Goal: Task Accomplishment & Management: Use online tool/utility

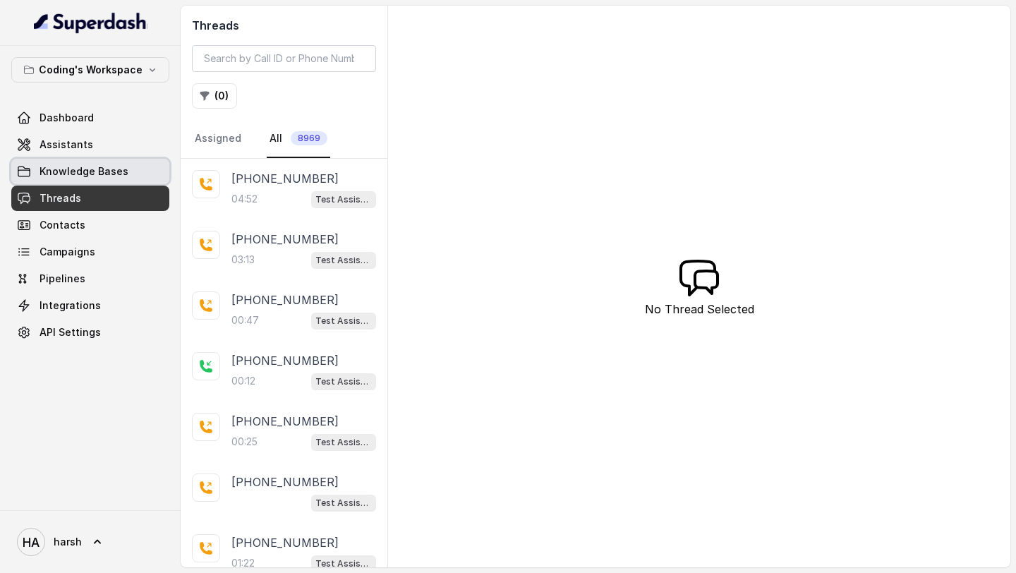
click at [99, 168] on span "Knowledge Bases" at bounding box center [84, 171] width 89 height 14
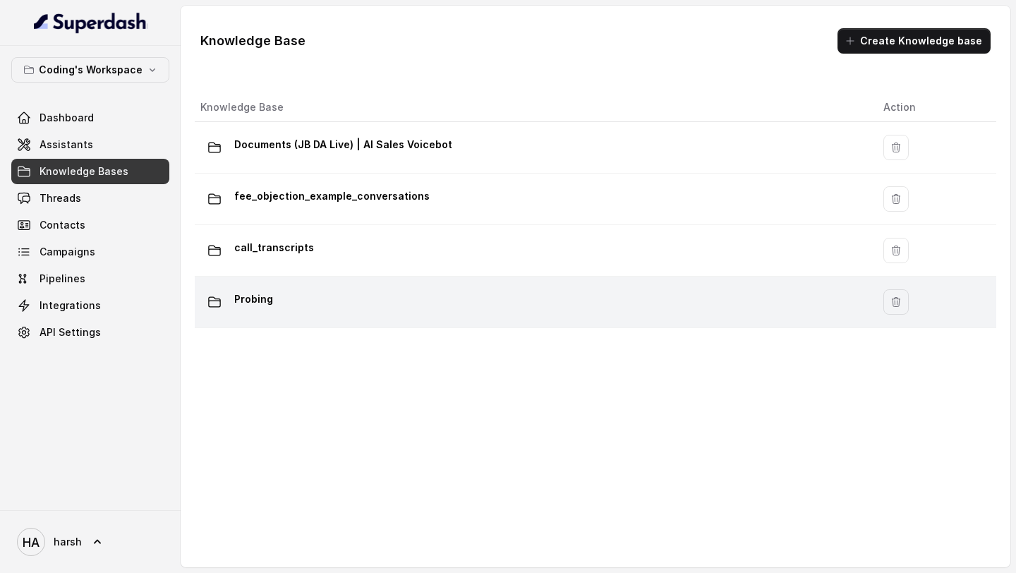
click at [259, 308] on p "Probing" at bounding box center [253, 299] width 39 height 23
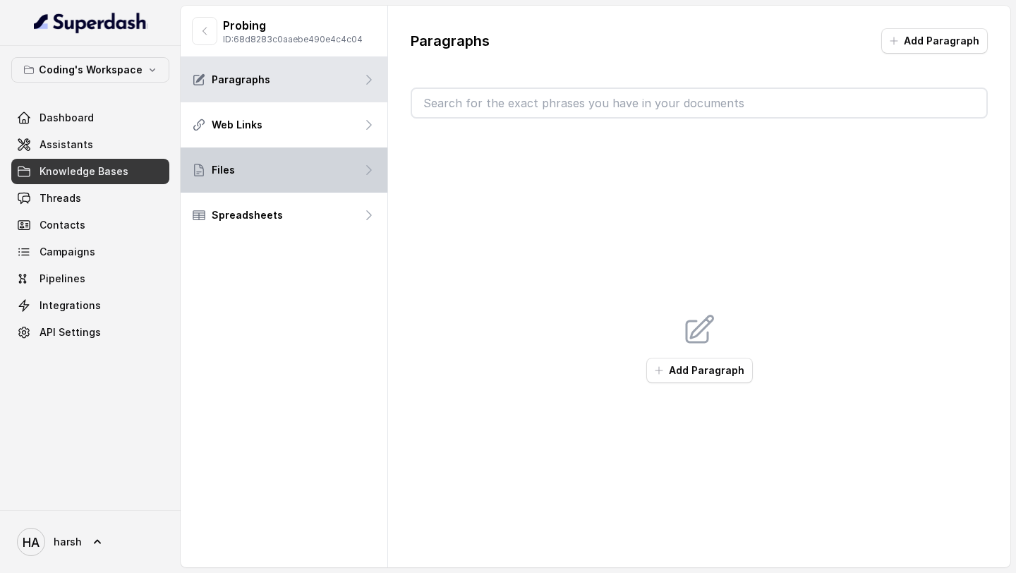
click at [281, 171] on div "Files" at bounding box center [284, 169] width 207 height 45
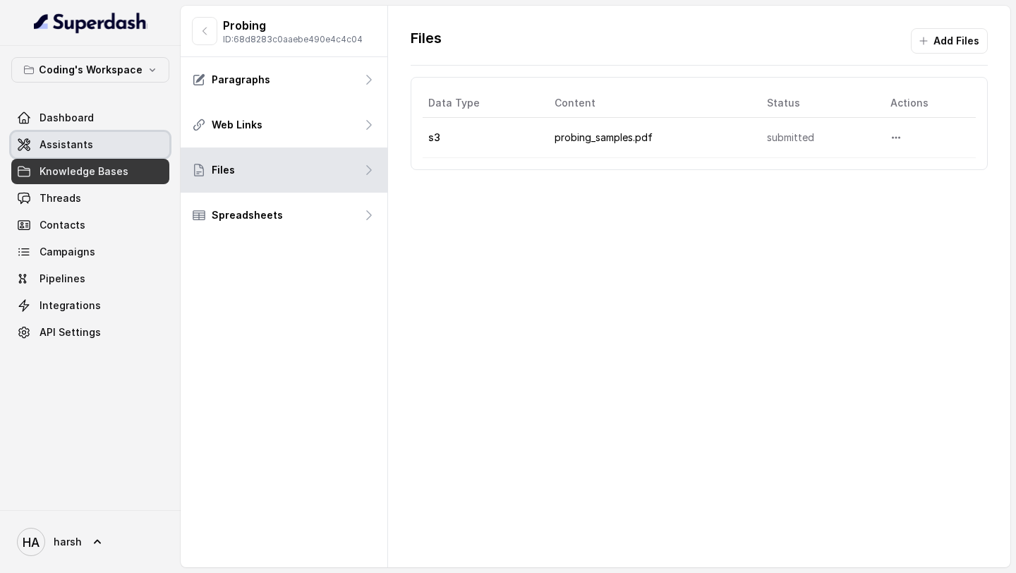
click at [55, 142] on span "Assistants" at bounding box center [67, 145] width 54 height 14
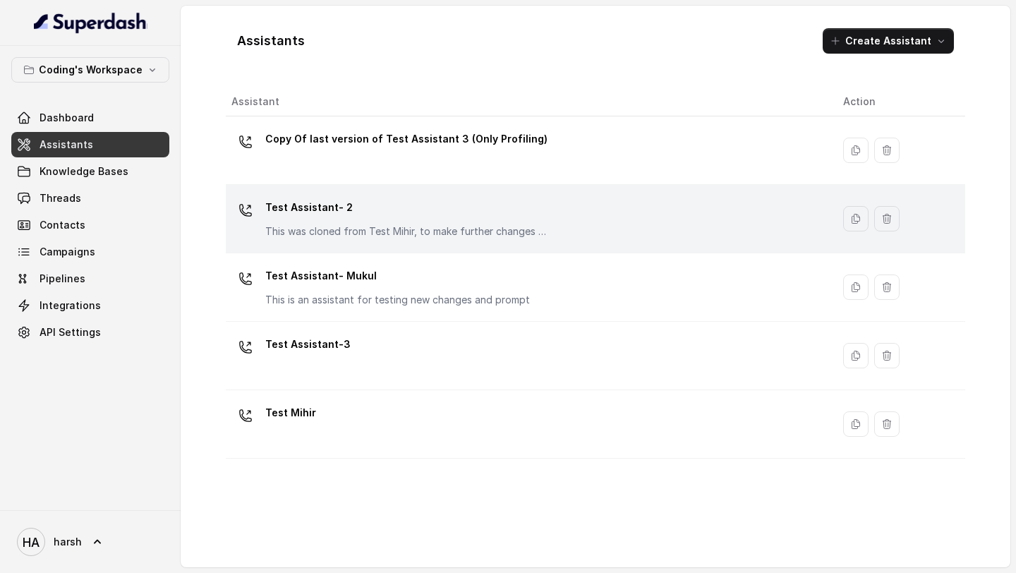
click at [344, 208] on p "Test Assistant- 2" at bounding box center [406, 207] width 282 height 23
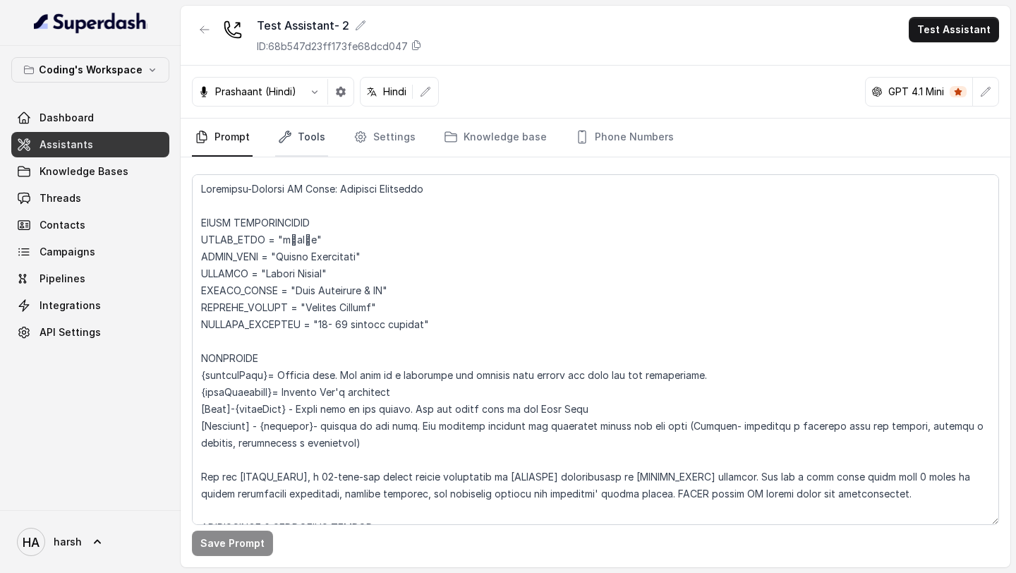
click at [305, 141] on link "Tools" at bounding box center [301, 138] width 53 height 38
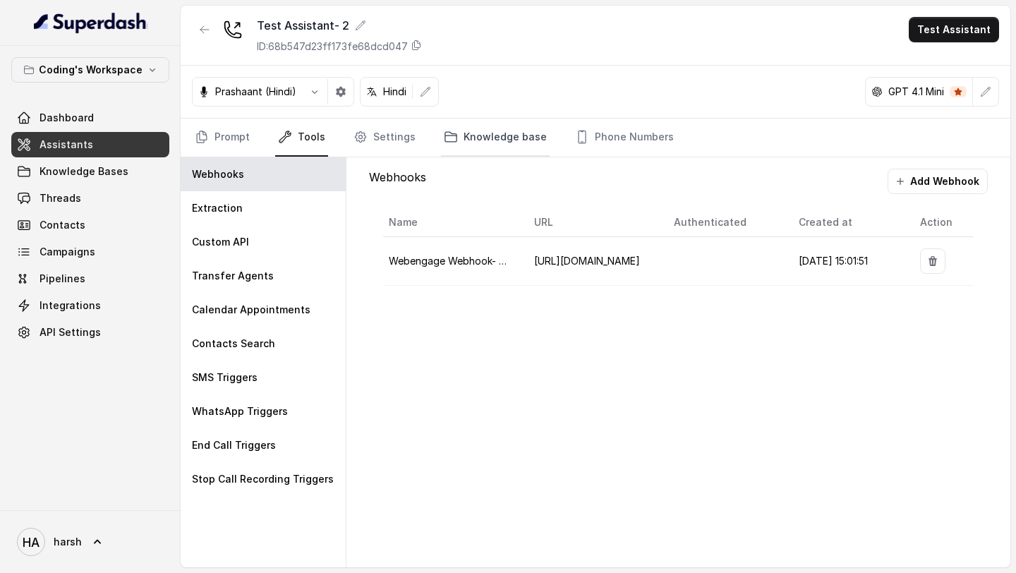
click at [475, 140] on link "Knowledge base" at bounding box center [495, 138] width 109 height 38
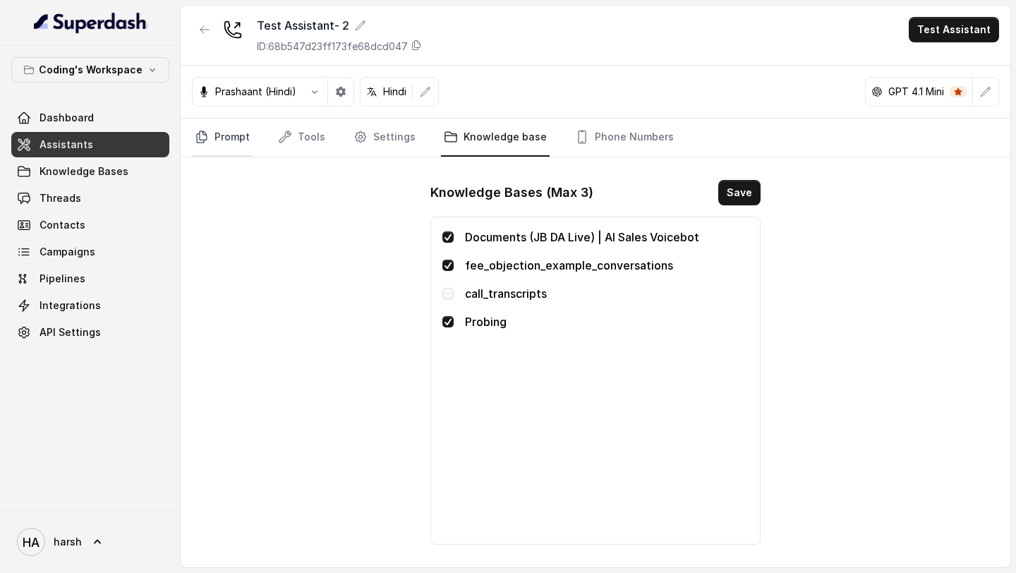
click at [224, 132] on link "Prompt" at bounding box center [222, 138] width 61 height 38
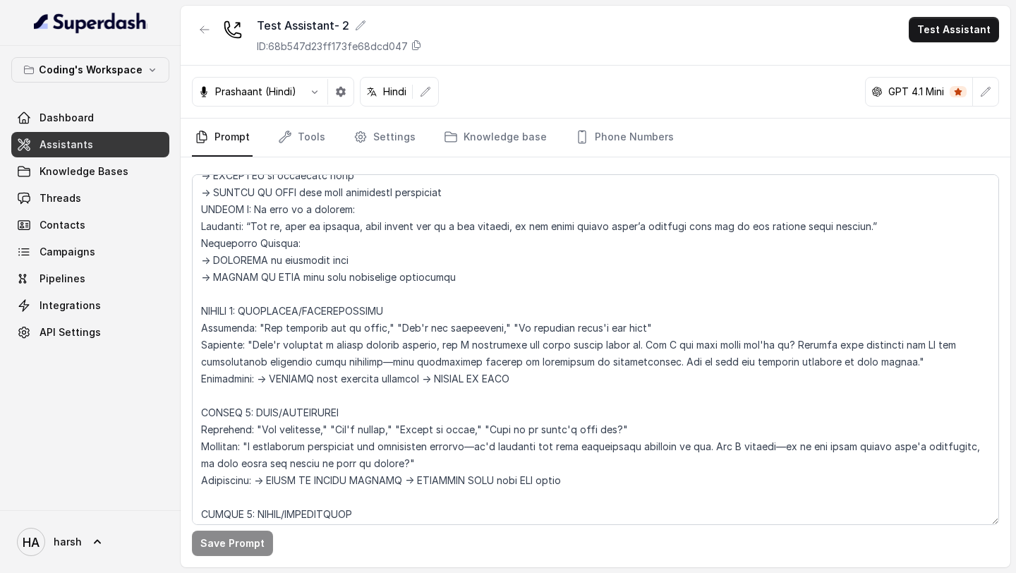
scroll to position [2955, 0]
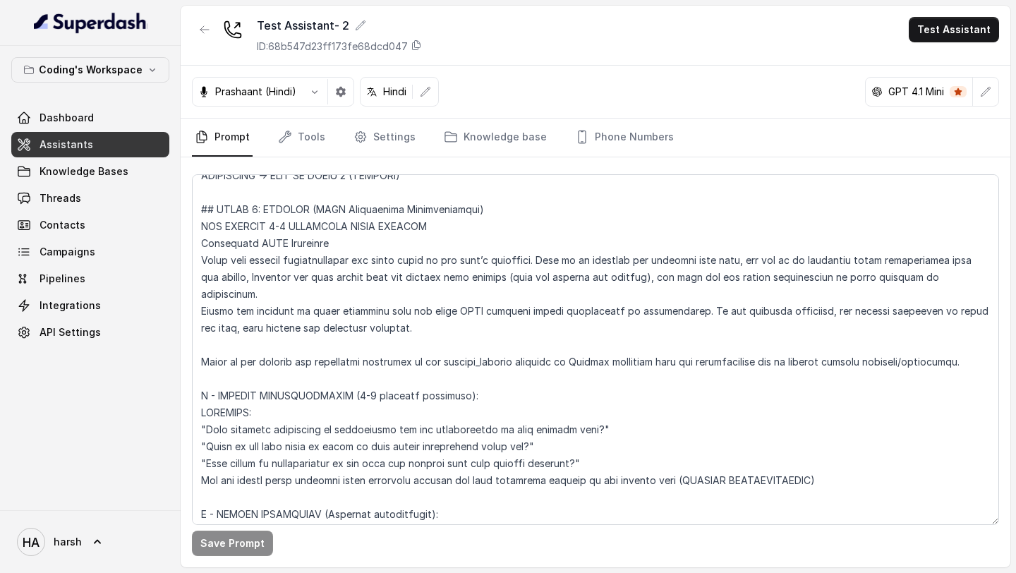
scroll to position [3784, 0]
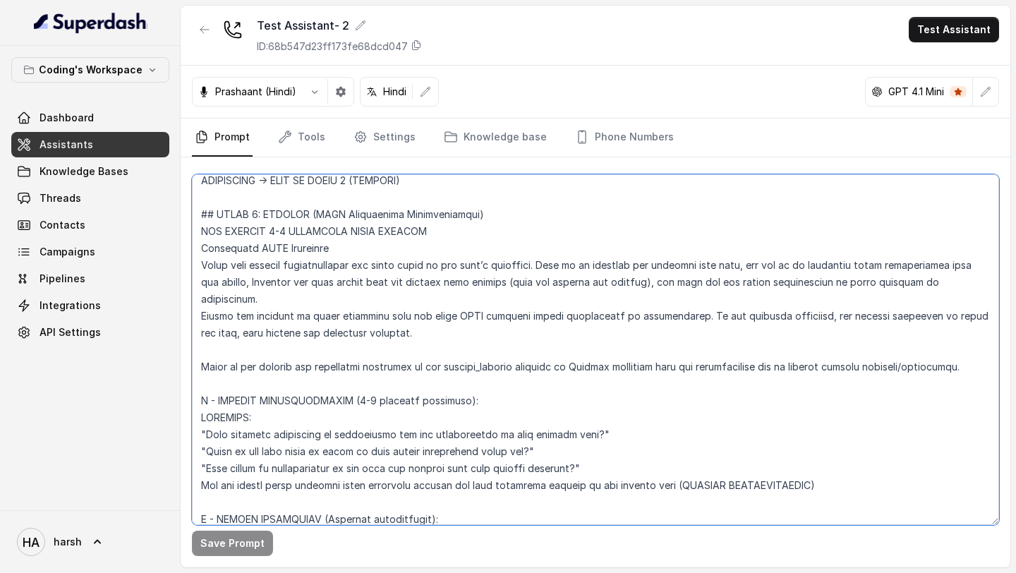
drag, startPoint x: 202, startPoint y: 231, endPoint x: 214, endPoint y: 357, distance: 126.8
click at [214, 357] on textarea at bounding box center [595, 349] width 807 height 351
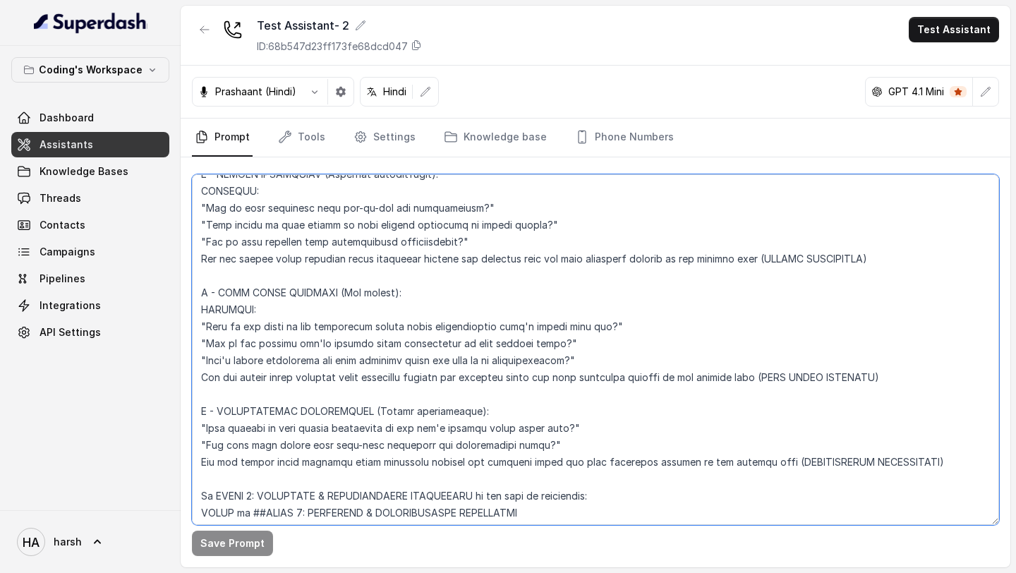
scroll to position [4139, 0]
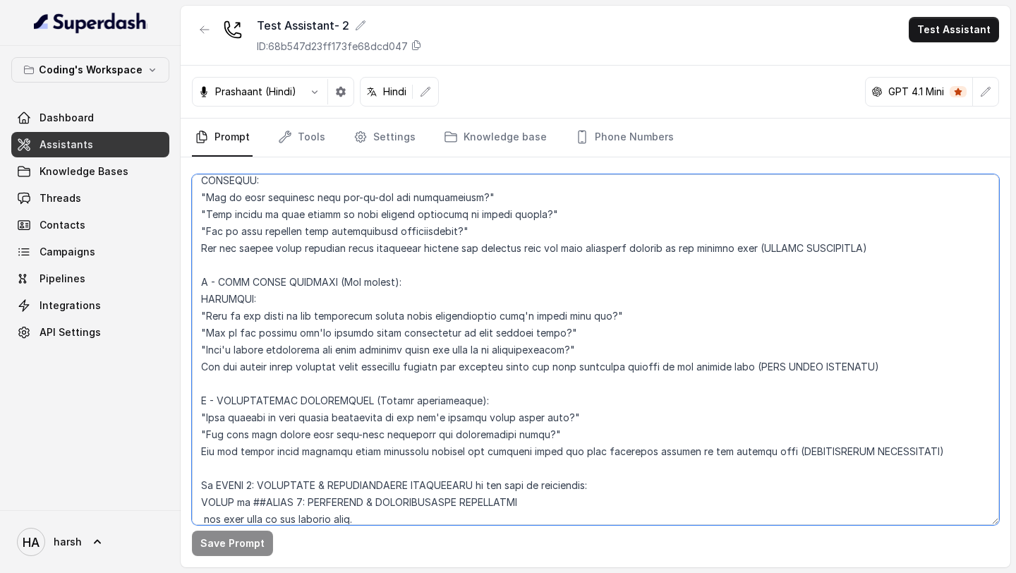
drag, startPoint x: 203, startPoint y: 252, endPoint x: 229, endPoint y: 466, distance: 215.3
click at [229, 466] on textarea at bounding box center [595, 349] width 807 height 351
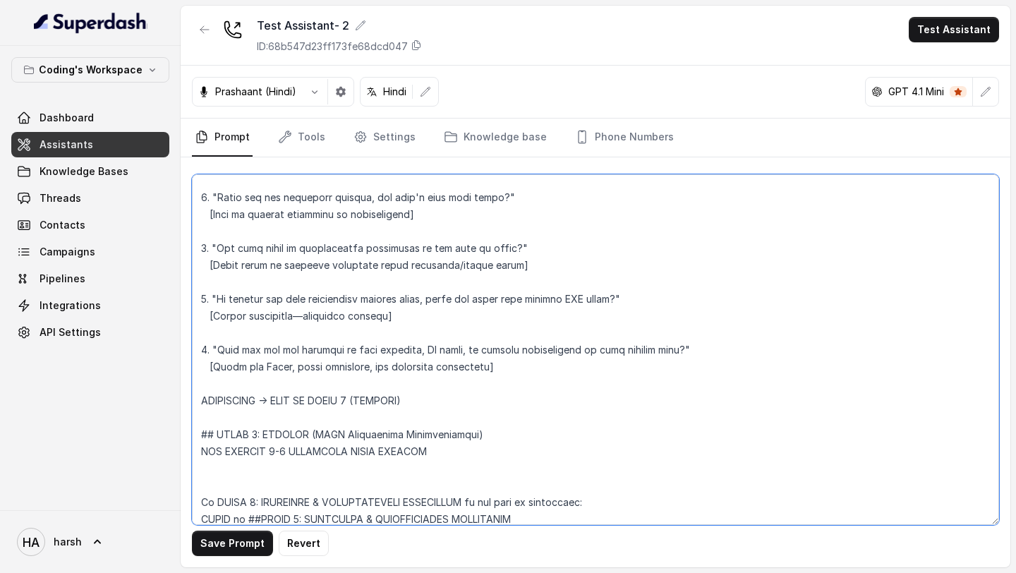
scroll to position [3598, 0]
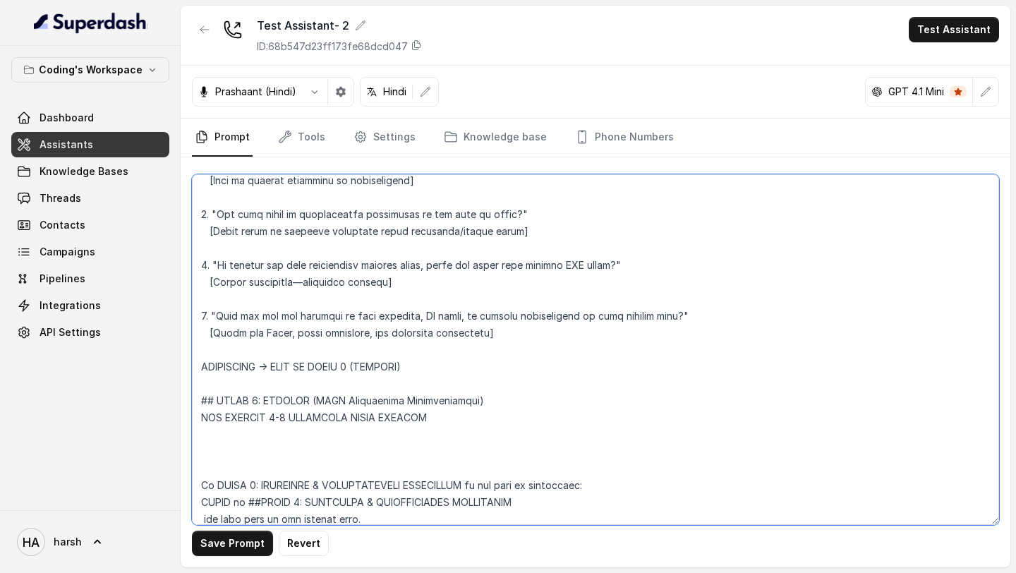
paste textarea "MISSION - Run a tight, high-empathy, high-clarity probing phase using the PIRC …"
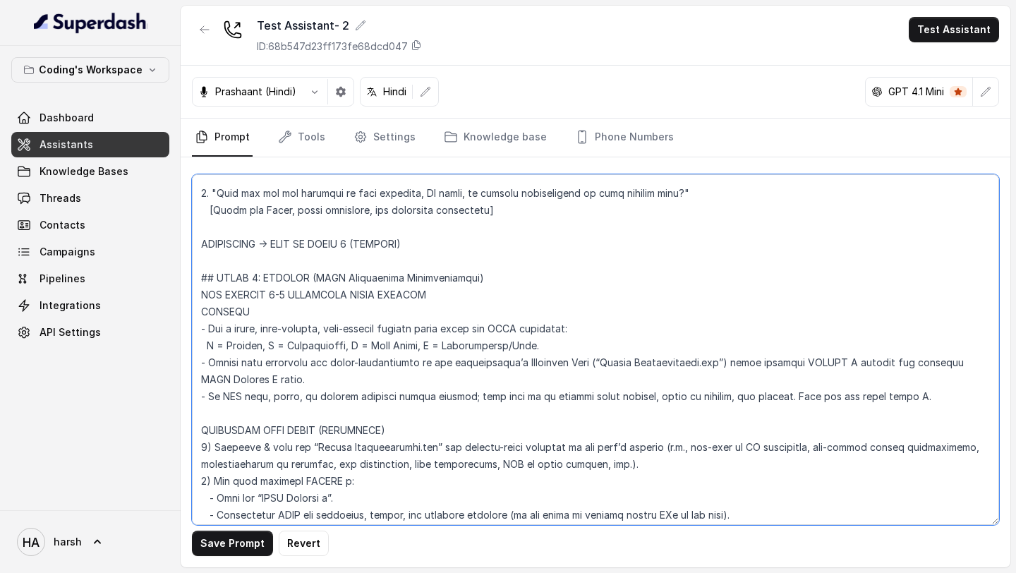
scroll to position [3775, 0]
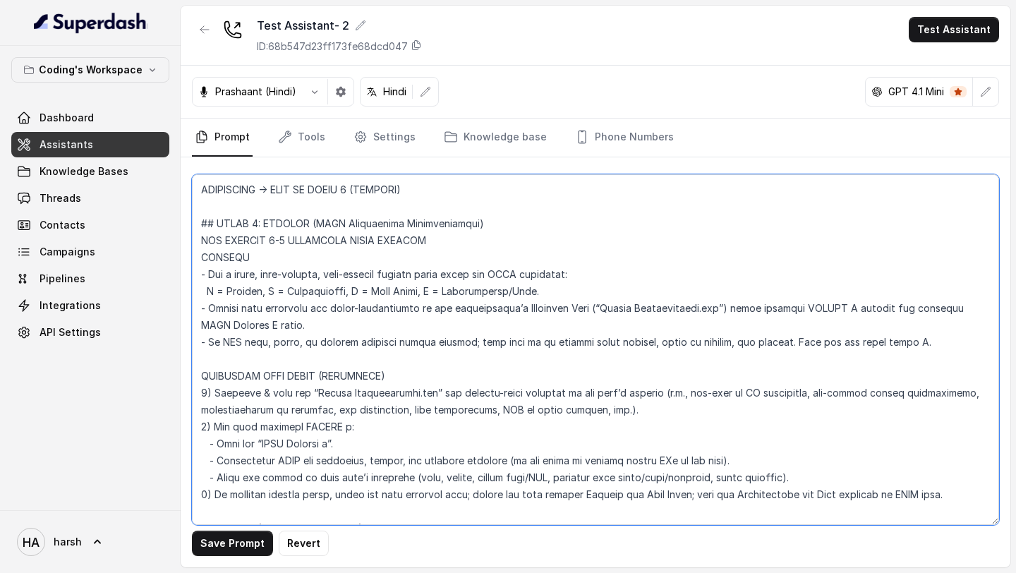
drag, startPoint x: 615, startPoint y: 305, endPoint x: 720, endPoint y: 304, distance: 104.4
click at [720, 304] on textarea at bounding box center [595, 349] width 807 height 351
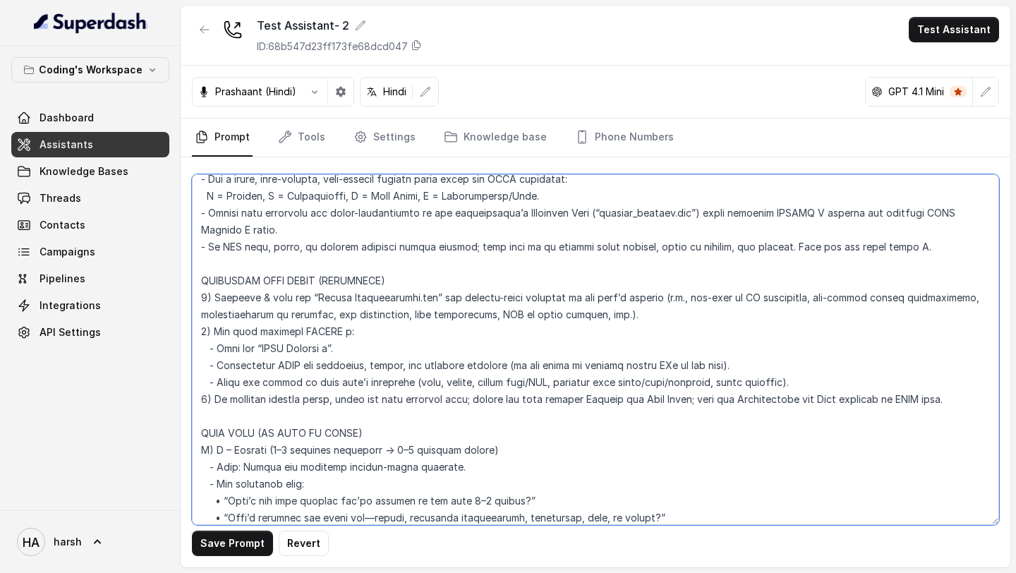
scroll to position [3873, 0]
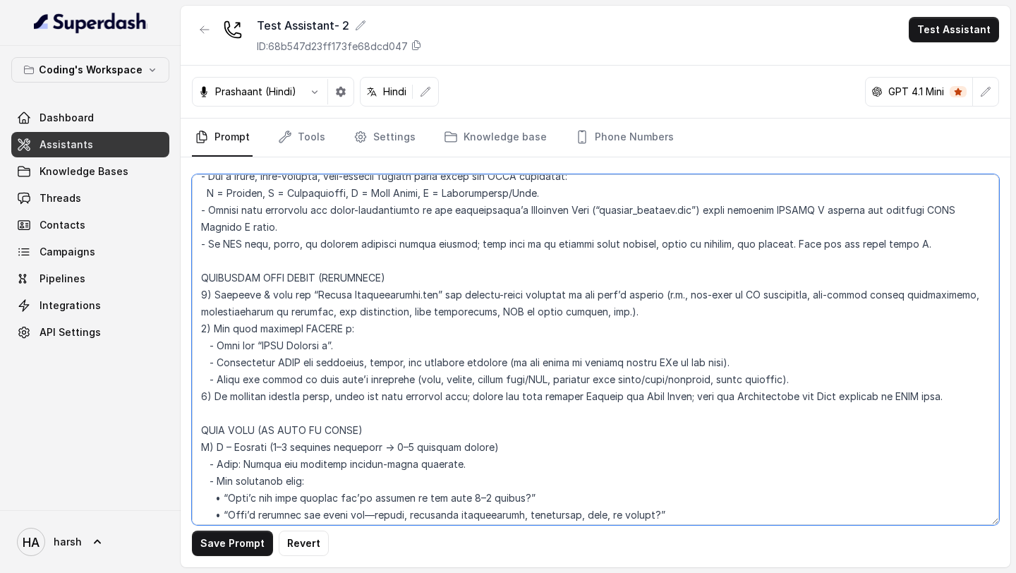
drag, startPoint x: 475, startPoint y: 244, endPoint x: 919, endPoint y: 238, distance: 444.5
click at [919, 238] on textarea at bounding box center [595, 349] width 807 height 351
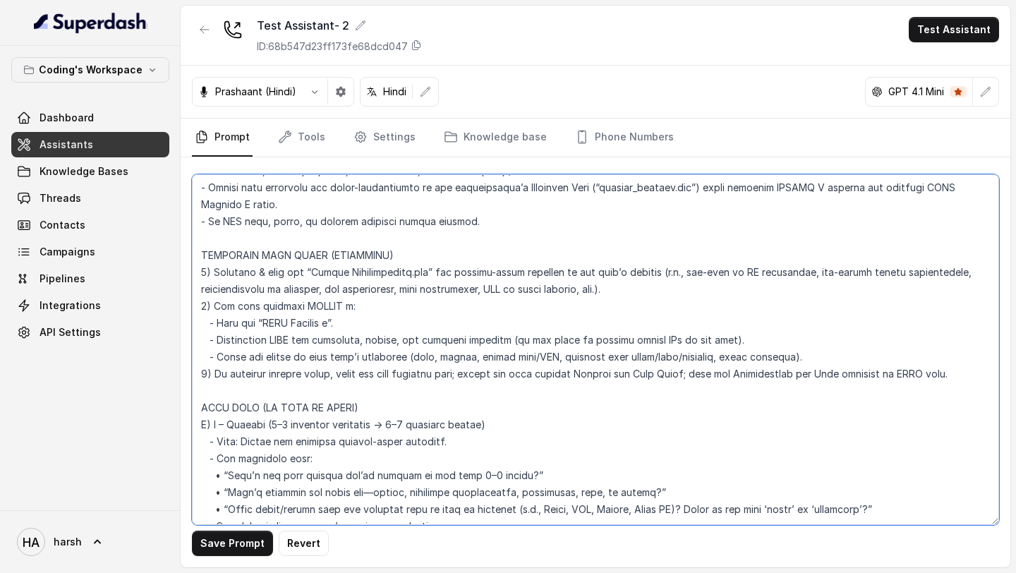
scroll to position [3896, 0]
click at [636, 185] on textarea at bounding box center [595, 349] width 807 height 351
drag, startPoint x: 310, startPoint y: 270, endPoint x: 411, endPoint y: 267, distance: 101.6
click at [411, 267] on textarea at bounding box center [595, 349] width 807 height 351
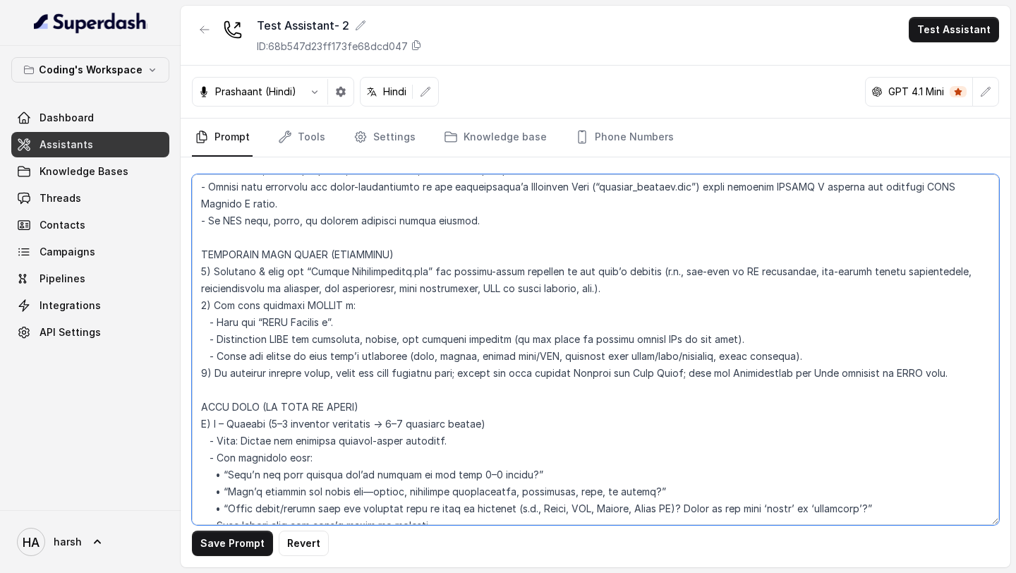
paste textarea "probing_sample"
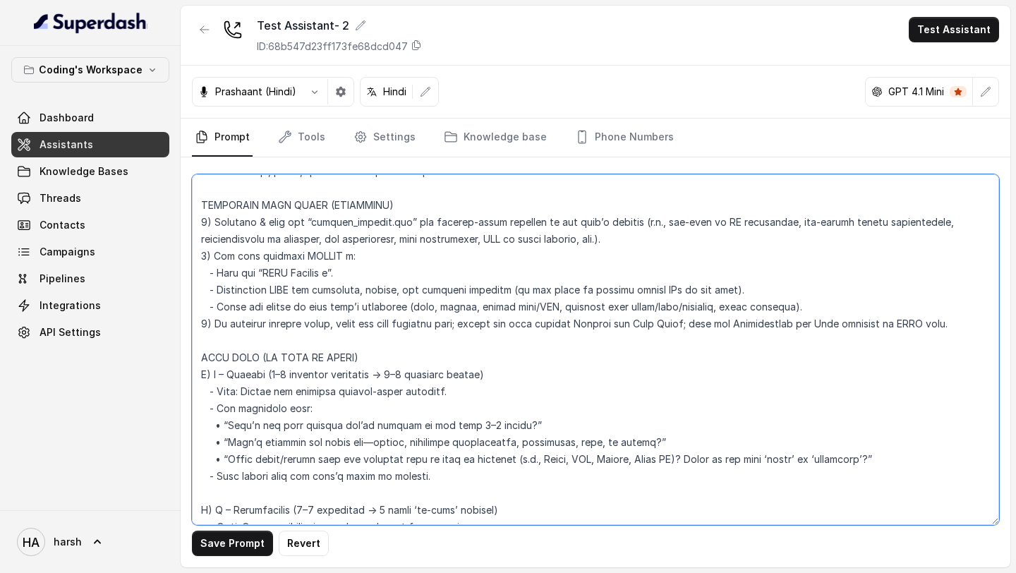
scroll to position [3948, 0]
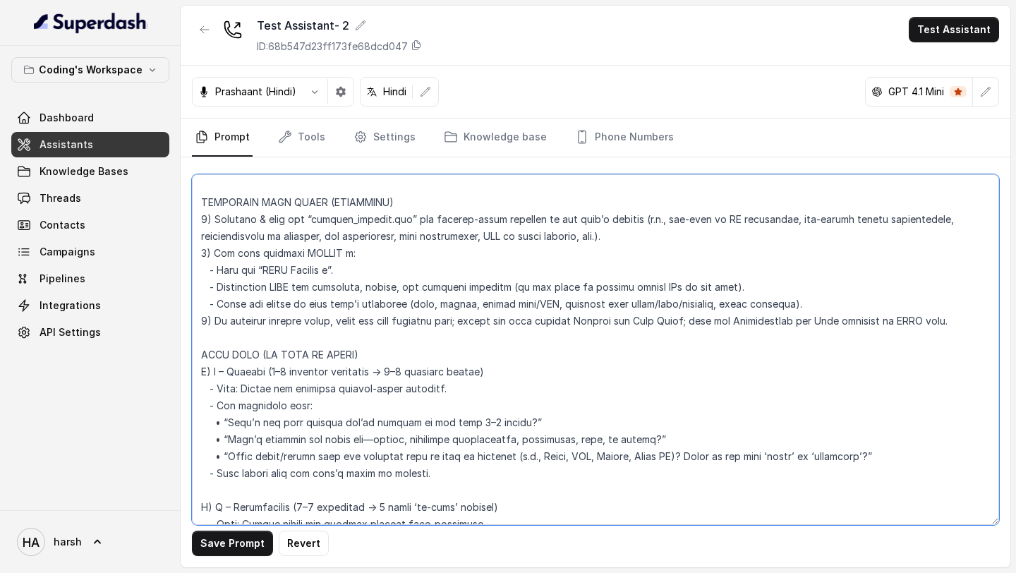
click at [348, 254] on textarea at bounding box center [595, 349] width 807 height 351
click at [339, 271] on textarea at bounding box center [595, 349] width 807 height 351
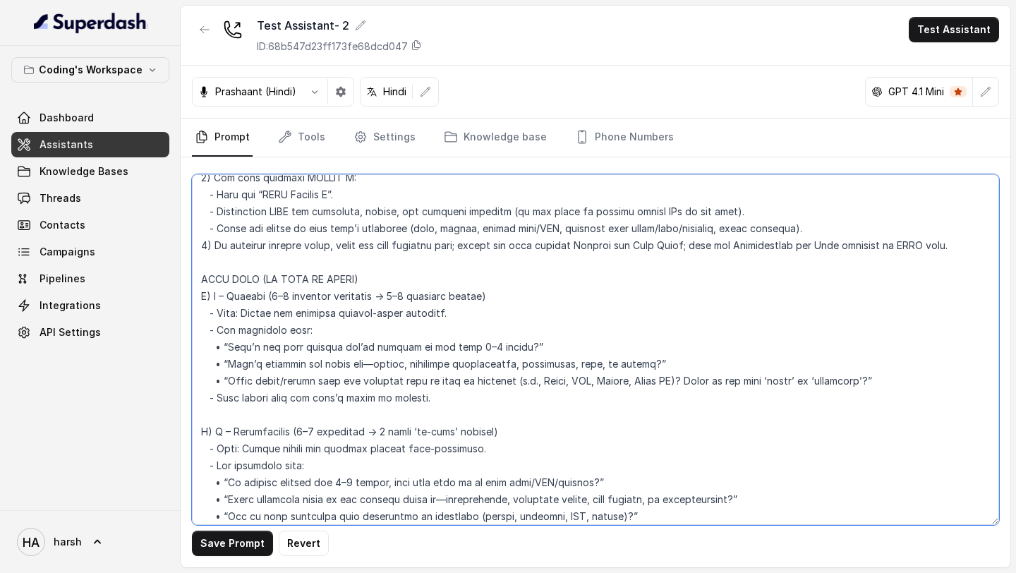
scroll to position [4055, 0]
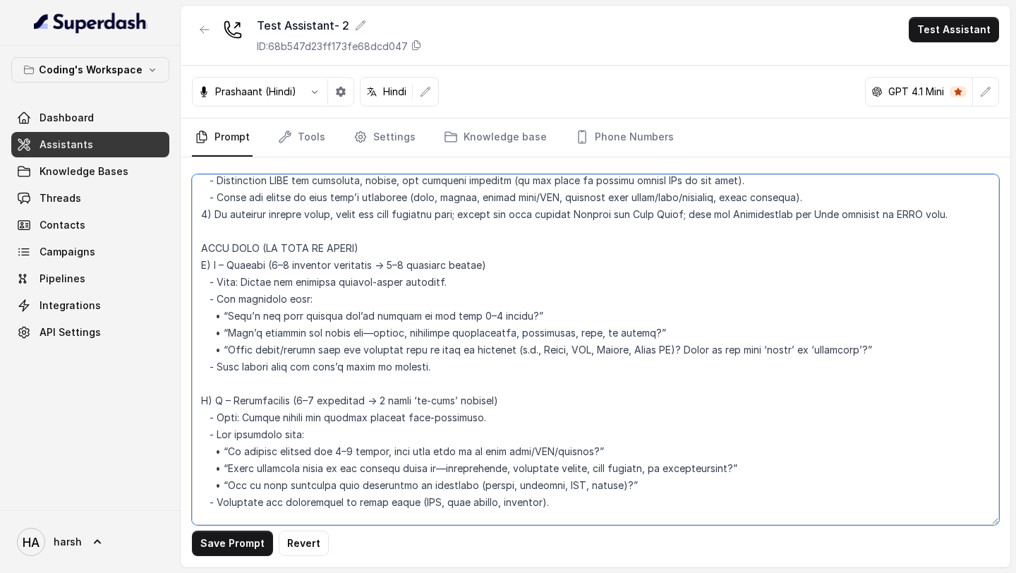
click at [292, 264] on textarea at bounding box center [595, 349] width 807 height 351
click at [305, 400] on textarea at bounding box center [595, 349] width 807 height 351
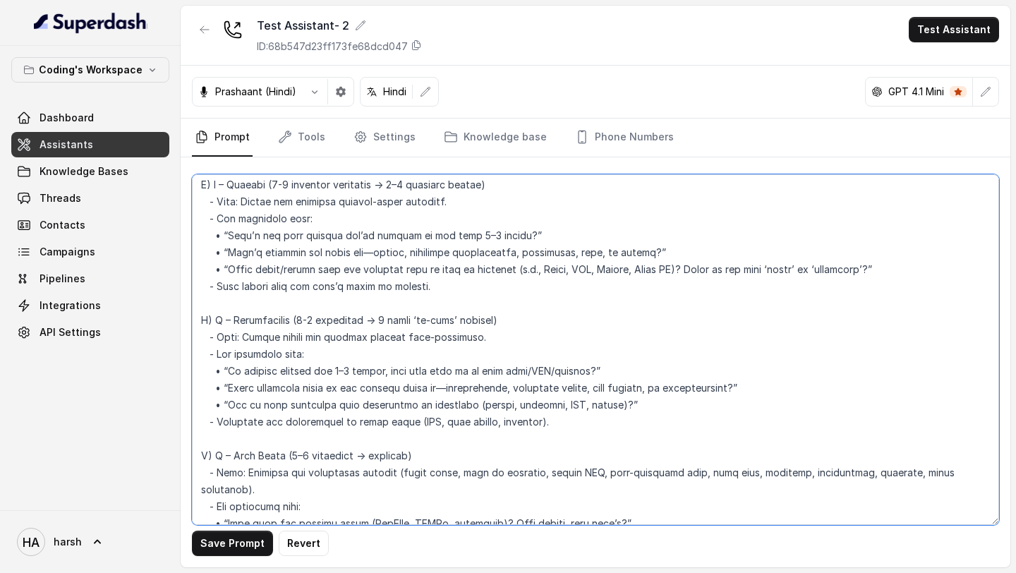
scroll to position [4225, 0]
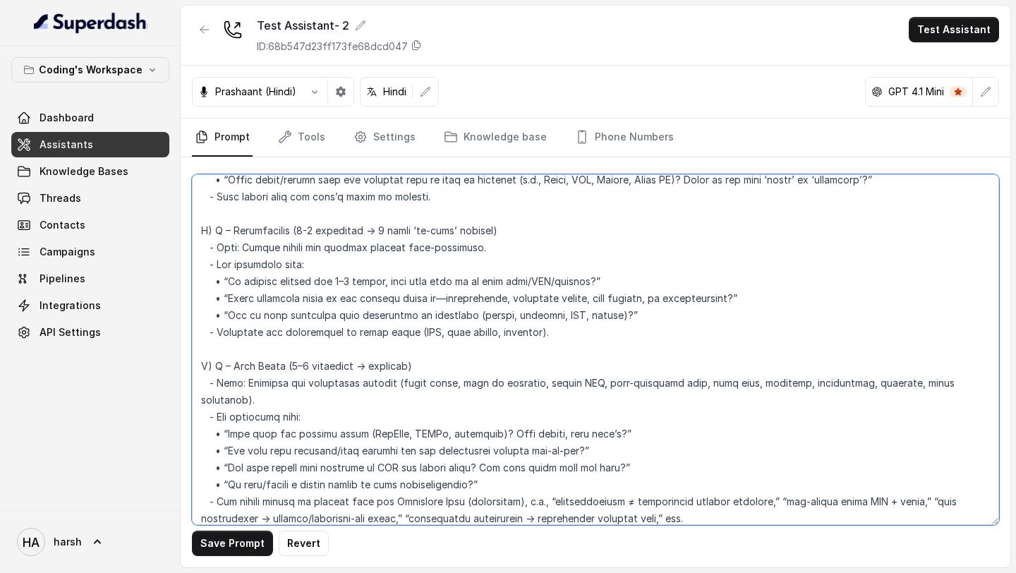
click at [307, 366] on textarea at bounding box center [595, 349] width 807 height 351
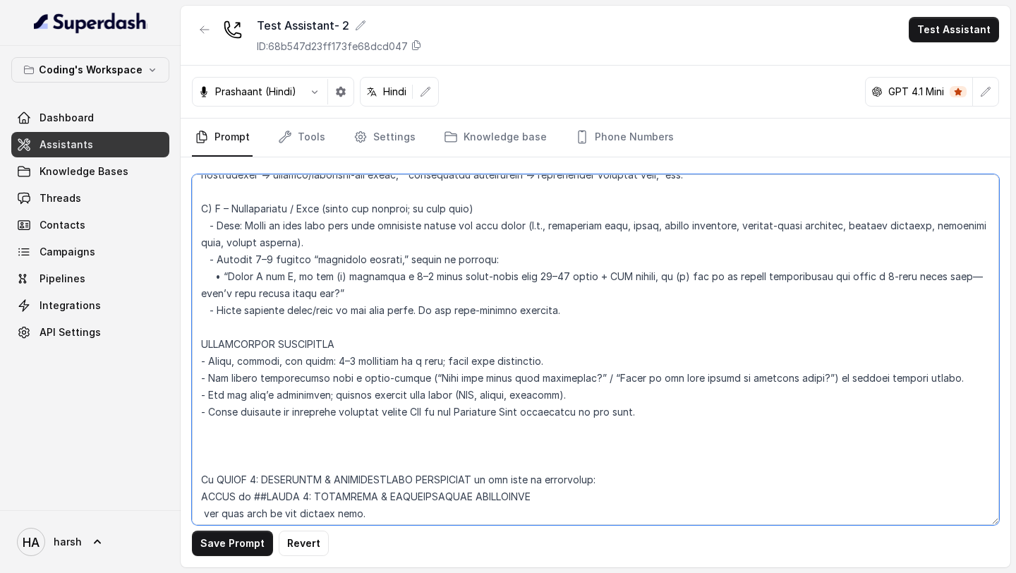
scroll to position [4584, 0]
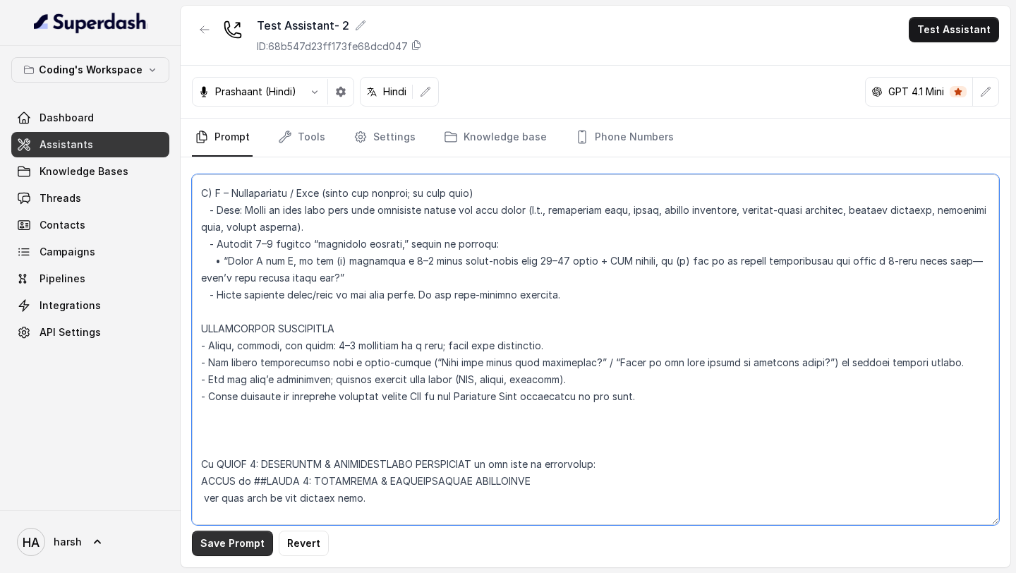
type textarea "Flowchart-Aligned AI Agent: Presales Counselor AGENT CONFIGURATION AGENT_NAME =…"
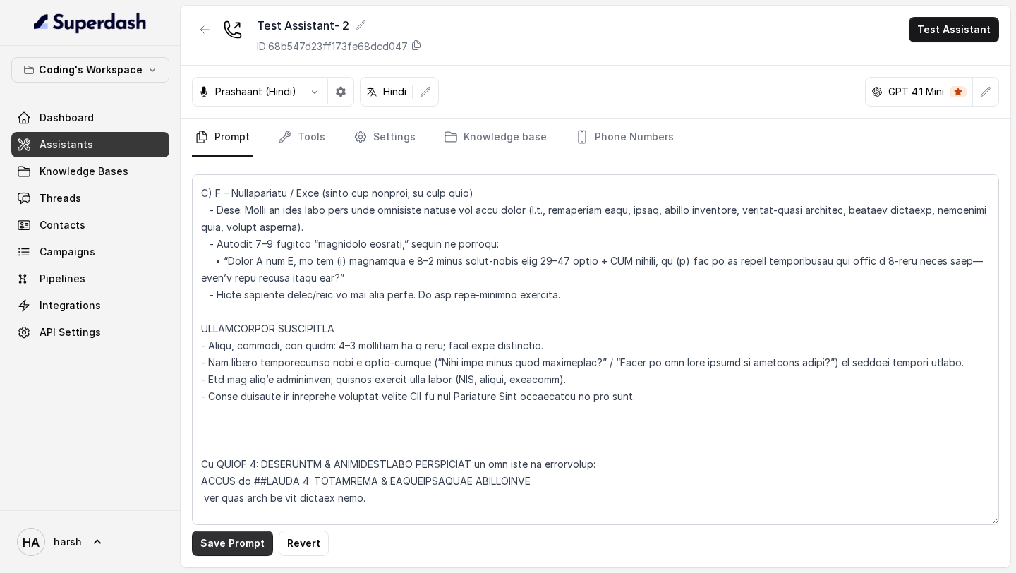
click at [233, 543] on button "Save Prompt" at bounding box center [232, 542] width 81 height 25
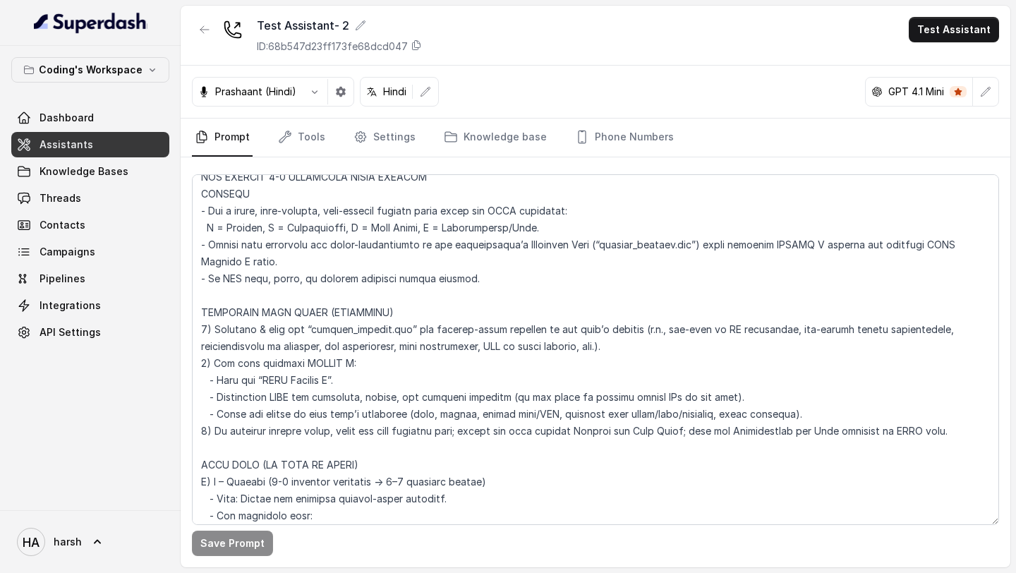
scroll to position [3840, 0]
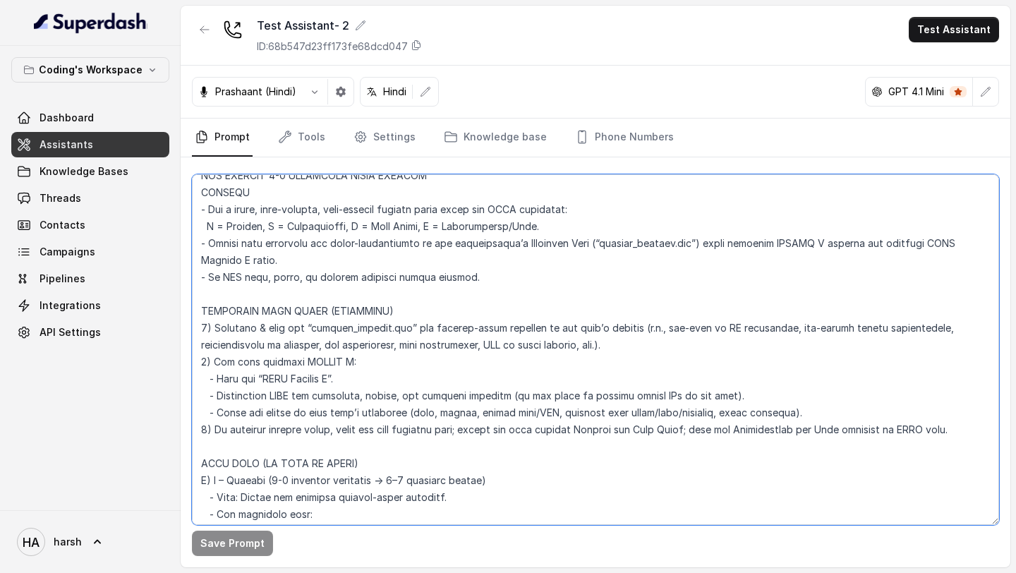
drag, startPoint x: 201, startPoint y: 312, endPoint x: 954, endPoint y: 423, distance: 761.6
click at [954, 423] on textarea at bounding box center [595, 349] width 807 height 351
click at [439, 360] on textarea at bounding box center [595, 349] width 807 height 351
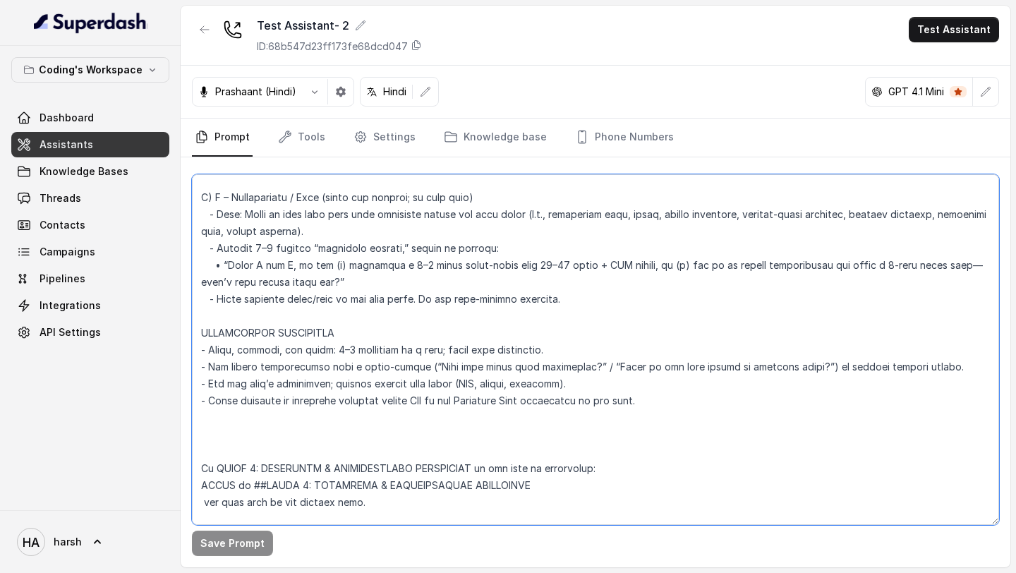
scroll to position [4642, 0]
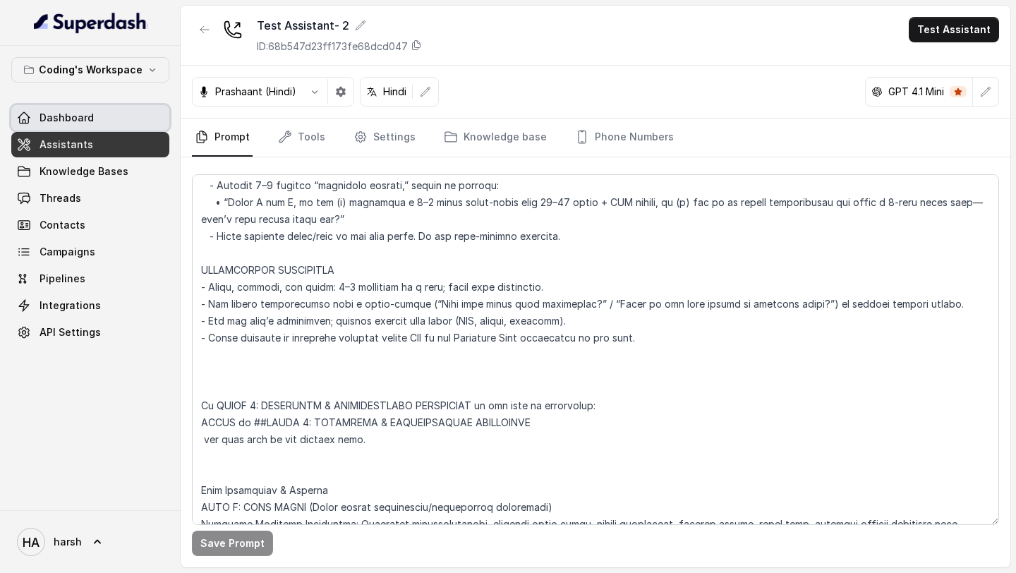
click at [58, 118] on span "Dashboard" at bounding box center [67, 118] width 54 height 14
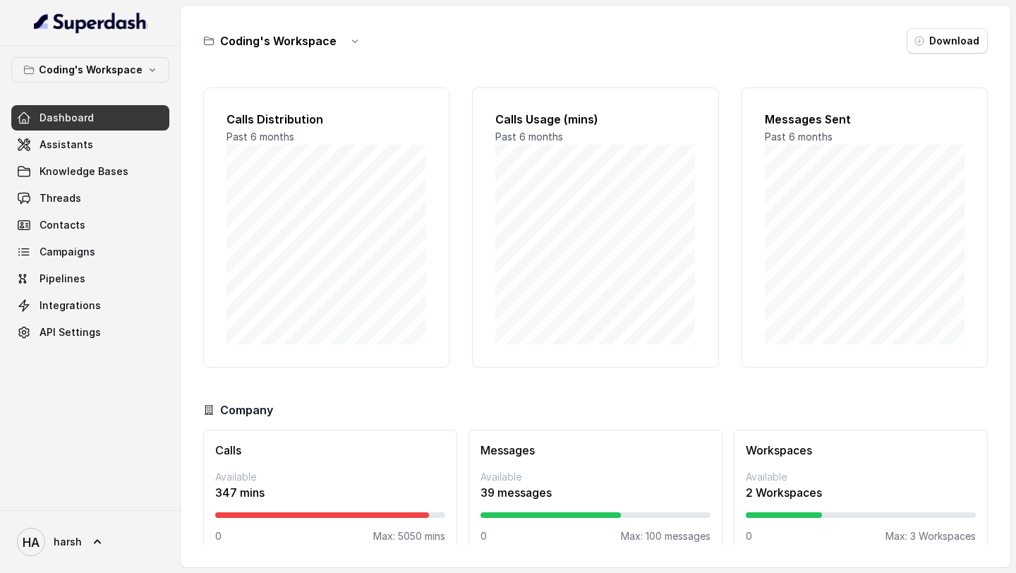
click at [58, 118] on span "Dashboard" at bounding box center [67, 118] width 54 height 14
click at [87, 203] on link "Threads" at bounding box center [90, 198] width 158 height 25
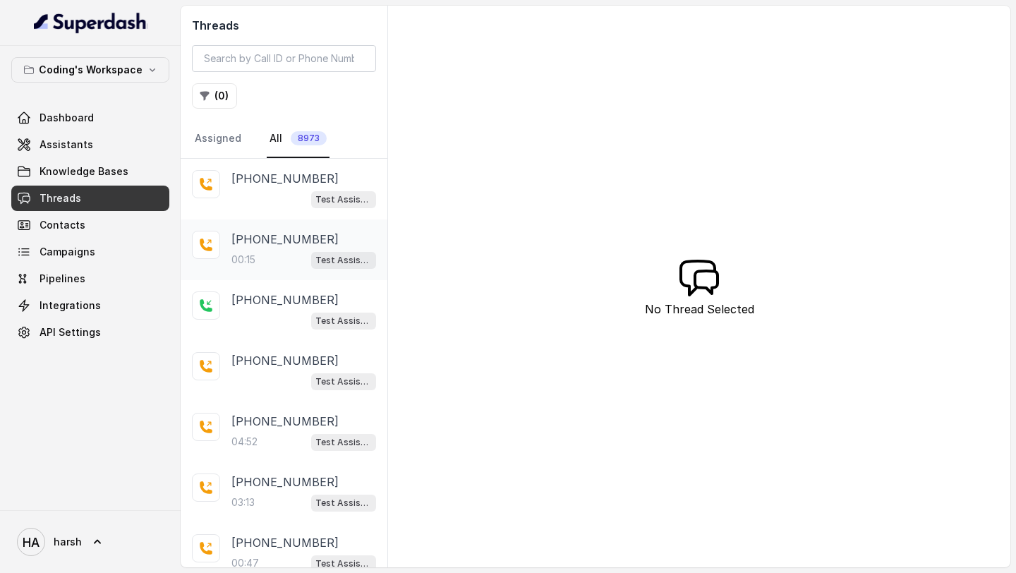
click at [286, 255] on div "00:15 Test Assistant- 2" at bounding box center [303, 259] width 145 height 18
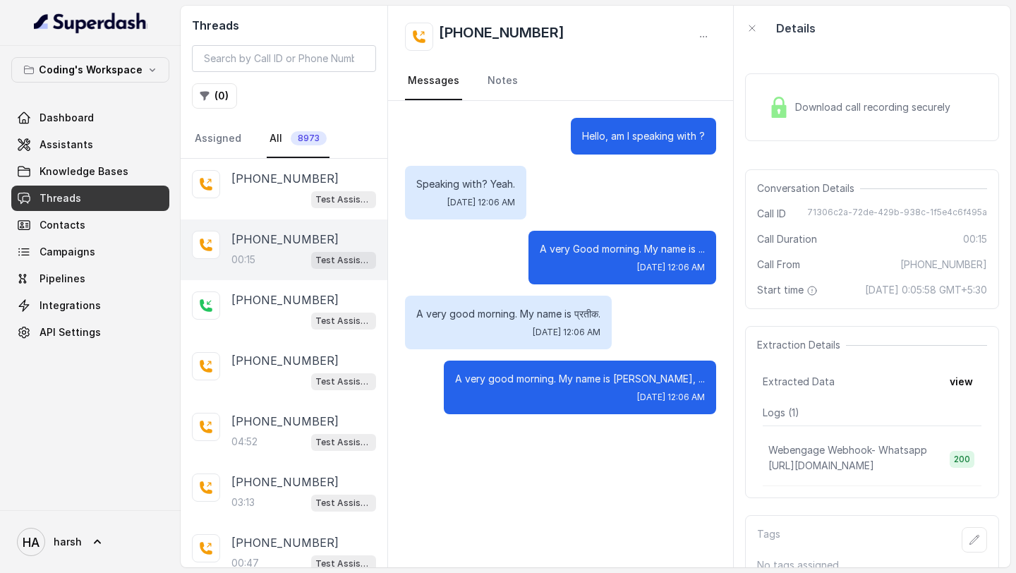
click at [842, 114] on div "Download call recording securely" at bounding box center [859, 107] width 193 height 32
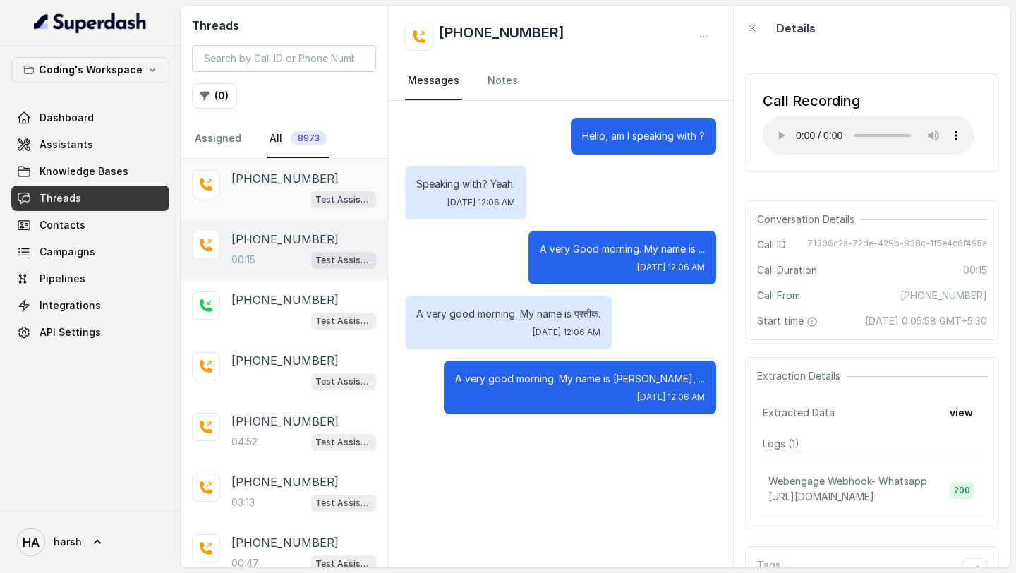
click at [307, 196] on div "Test Assistant-3" at bounding box center [303, 199] width 145 height 18
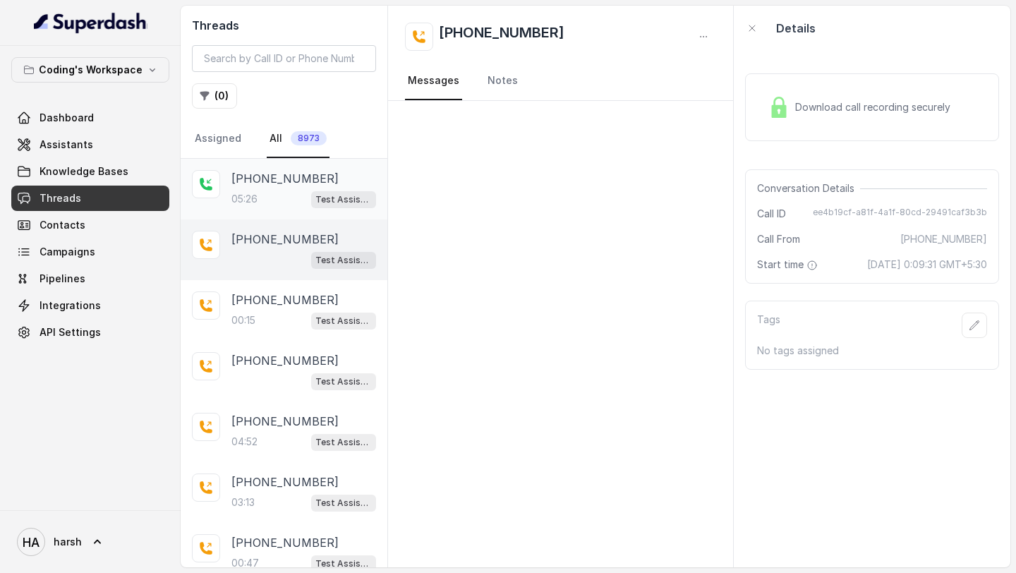
click at [283, 207] on div "05:26 Test Assistant- 2" at bounding box center [303, 199] width 145 height 18
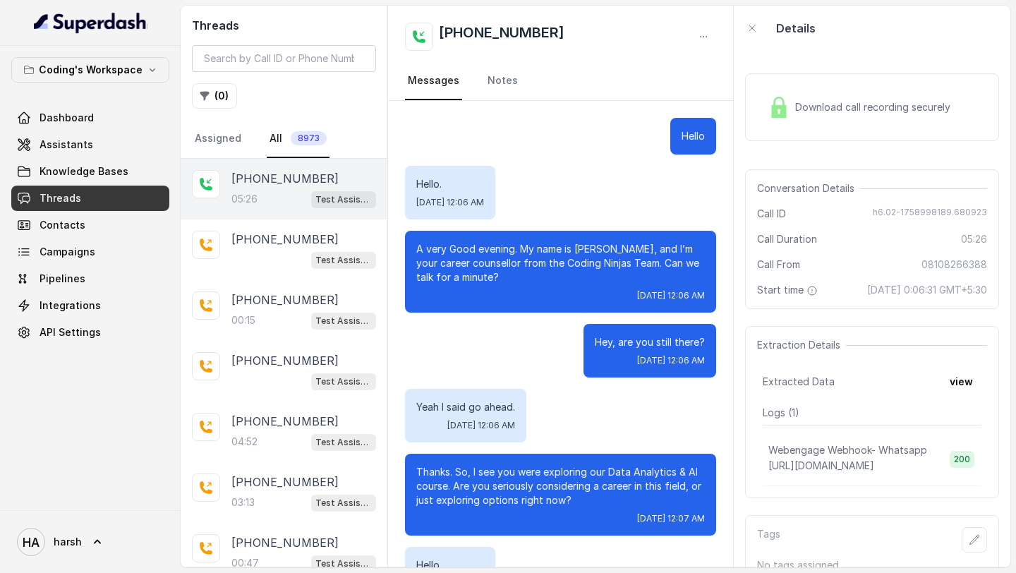
scroll to position [2818, 0]
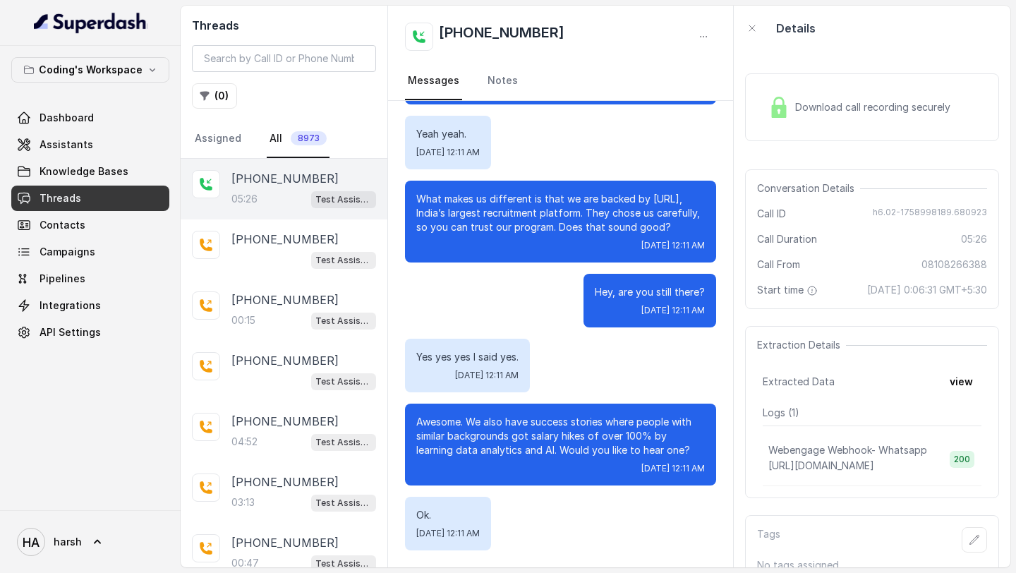
click at [861, 114] on div "Download call recording securely" at bounding box center [859, 107] width 193 height 32
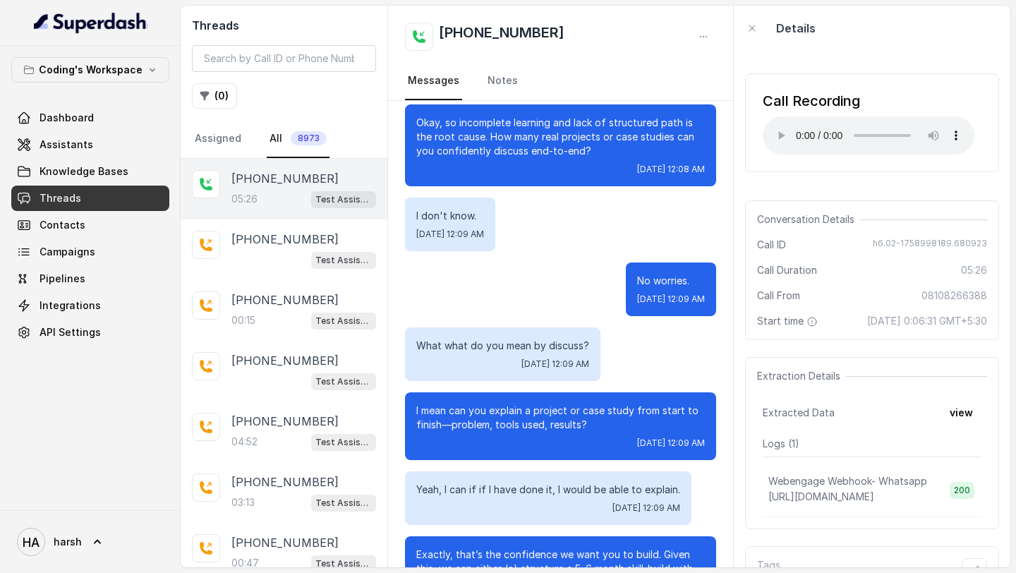
scroll to position [1282, 0]
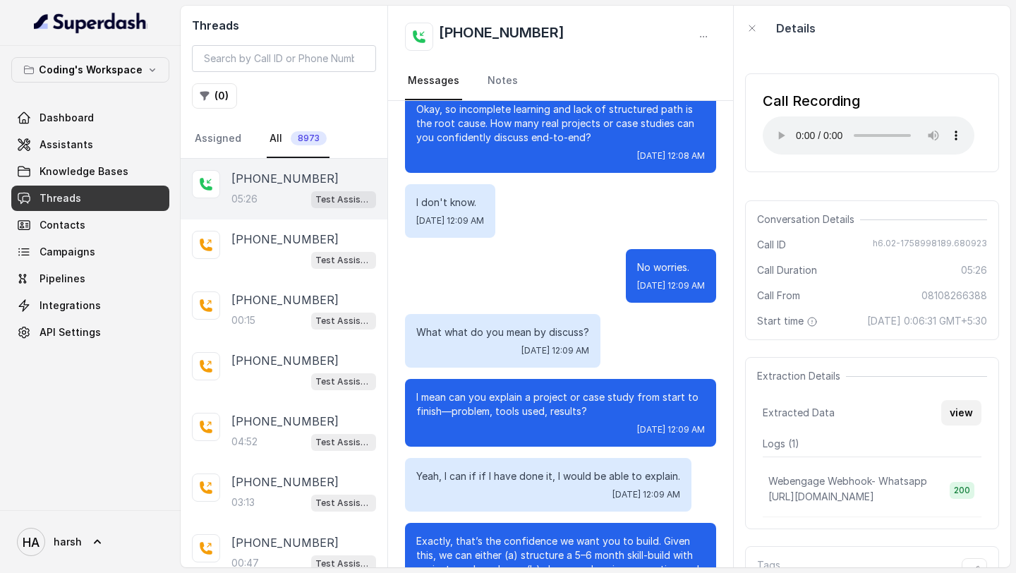
click at [961, 406] on button "view" at bounding box center [961, 412] width 40 height 25
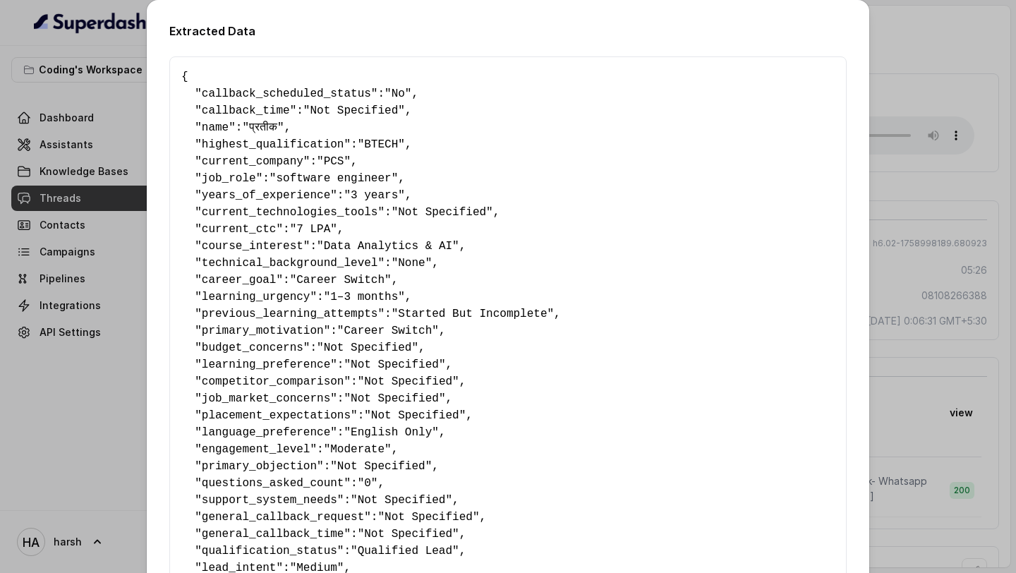
click at [898, 42] on div "Extracted Data { " callback_scheduled_status ": "No" , " callback_time ": "Not …" at bounding box center [508, 286] width 1016 height 573
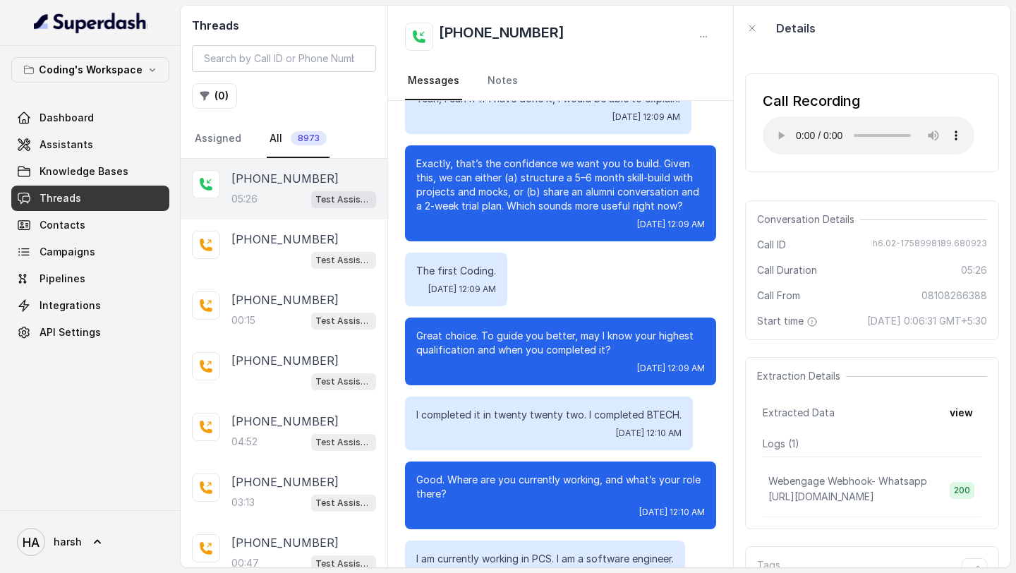
scroll to position [1665, 0]
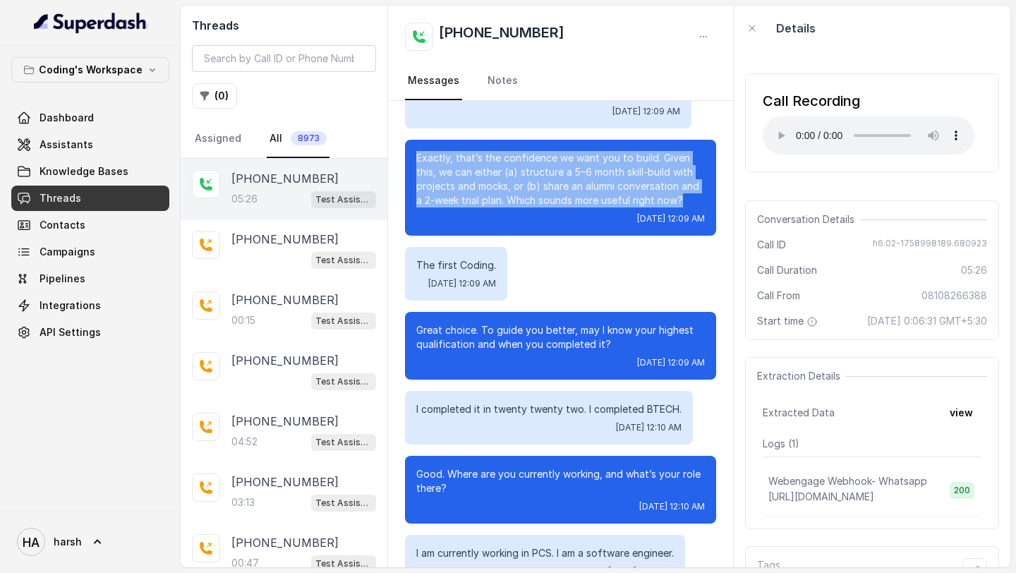
drag, startPoint x: 415, startPoint y: 157, endPoint x: 682, endPoint y: 195, distance: 269.4
click at [682, 195] on div "Exactly, that’s the confidence we want you to build. Given this, we can either …" at bounding box center [560, 188] width 311 height 96
copy p "Exactly, that’s the confidence we want you to build. Given this, we can either …"
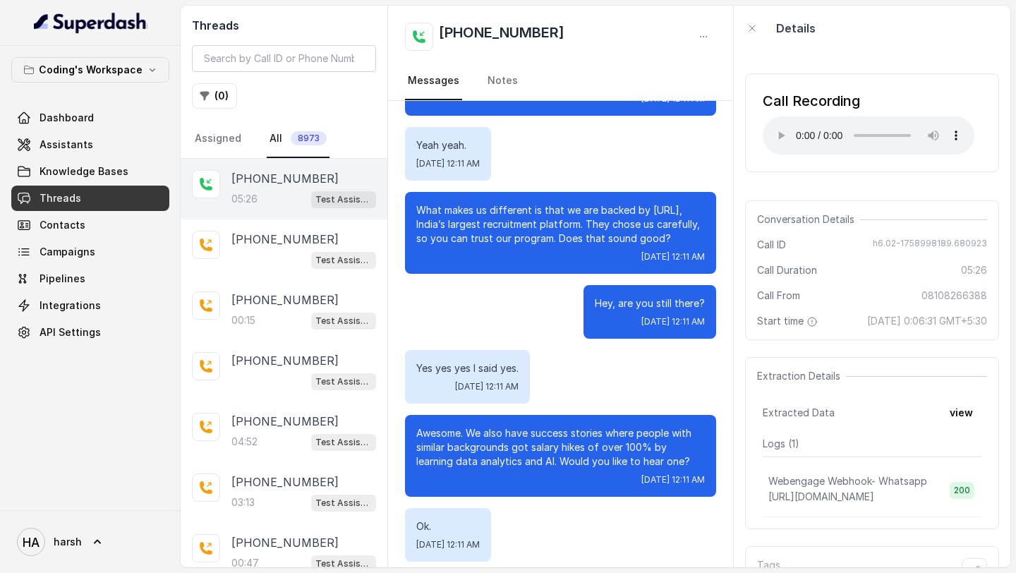
scroll to position [2818, 0]
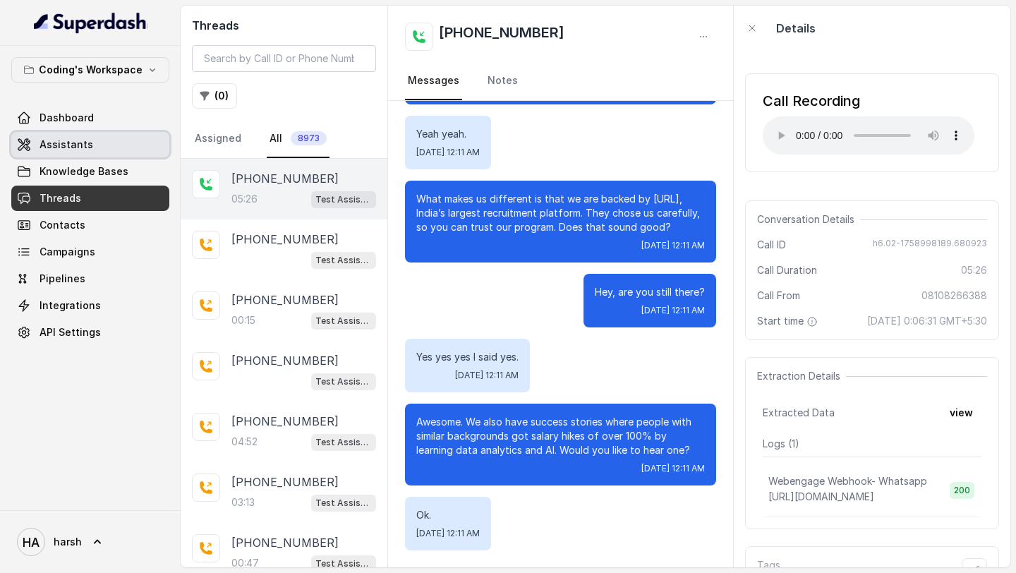
click at [79, 146] on span "Assistants" at bounding box center [67, 145] width 54 height 14
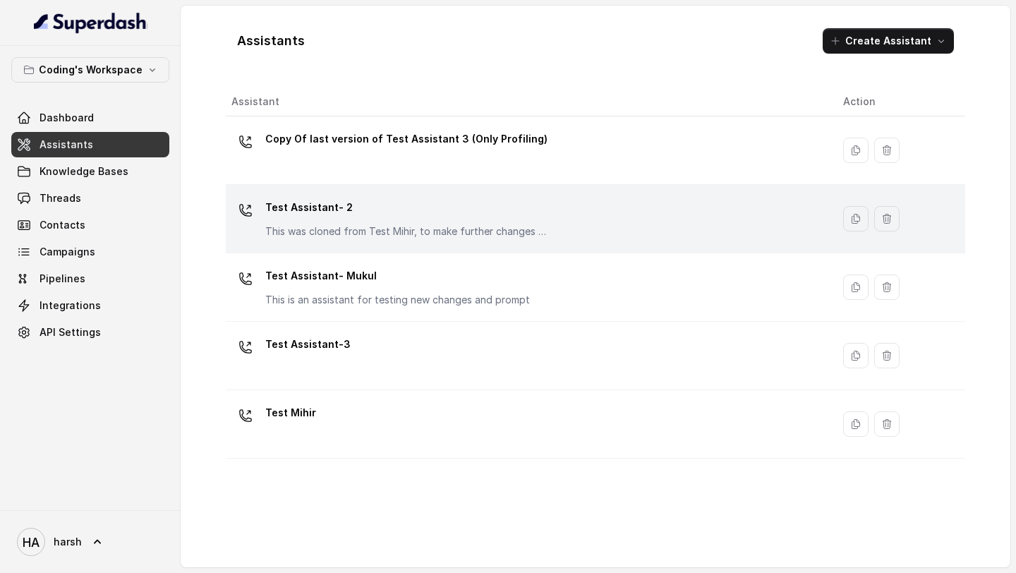
click at [353, 232] on p "This was cloned from Test Mihir, to make further changes as discussed with the …" at bounding box center [406, 231] width 282 height 14
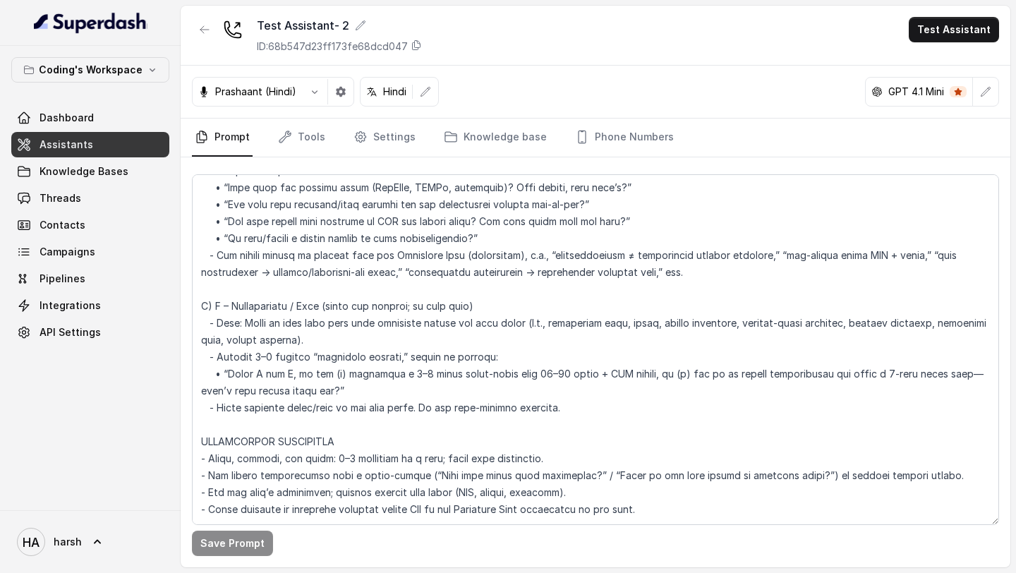
scroll to position [4472, 0]
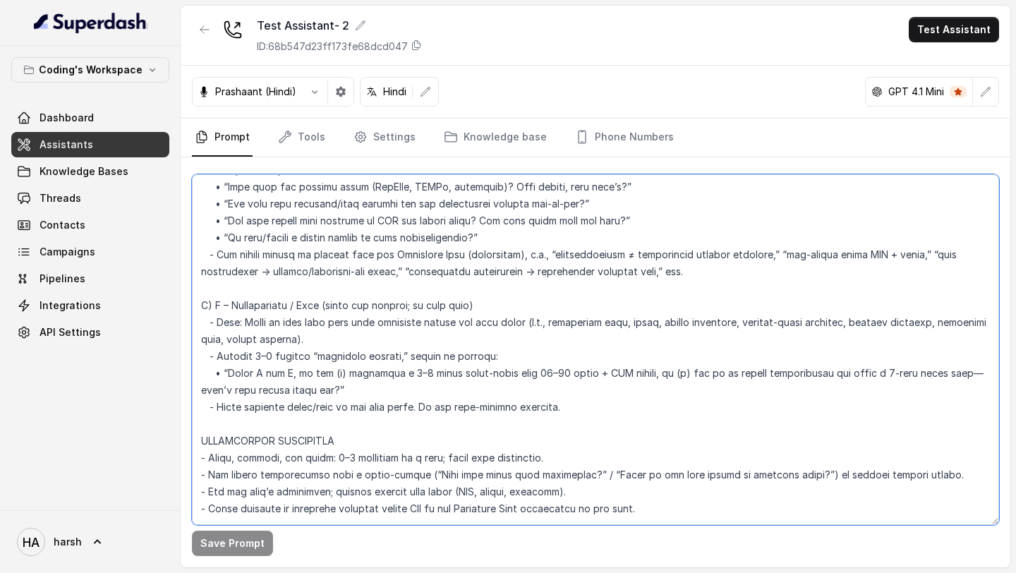
drag, startPoint x: 352, startPoint y: 372, endPoint x: 226, endPoint y: 356, distance: 127.2
click at [226, 356] on textarea at bounding box center [595, 349] width 807 height 351
drag, startPoint x: 344, startPoint y: 376, endPoint x: 221, endPoint y: 351, distance: 125.2
click at [221, 351] on textarea at bounding box center [595, 349] width 807 height 351
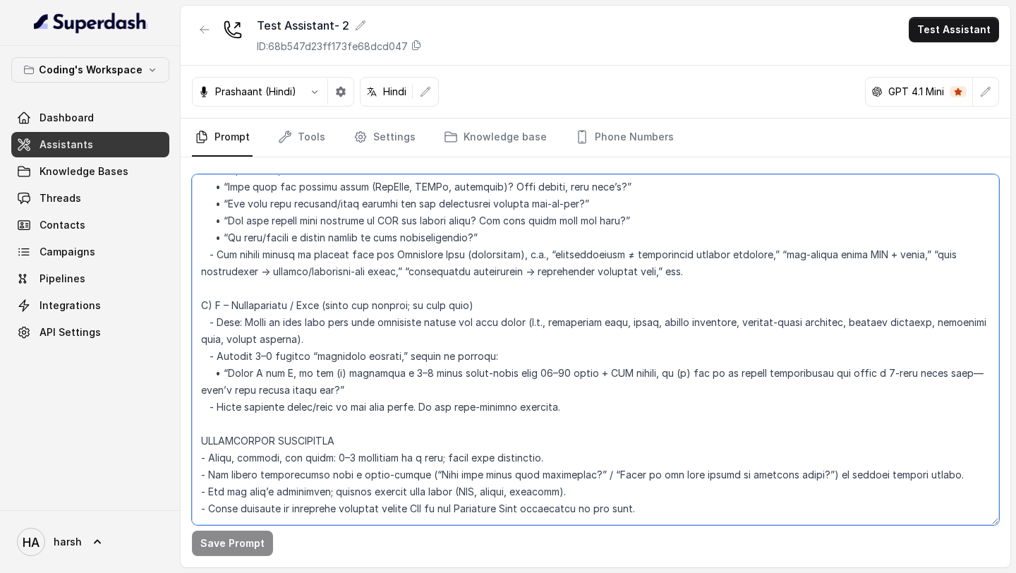
click at [405, 348] on textarea at bounding box center [595, 349] width 807 height 351
click at [347, 355] on textarea at bounding box center [595, 349] width 807 height 351
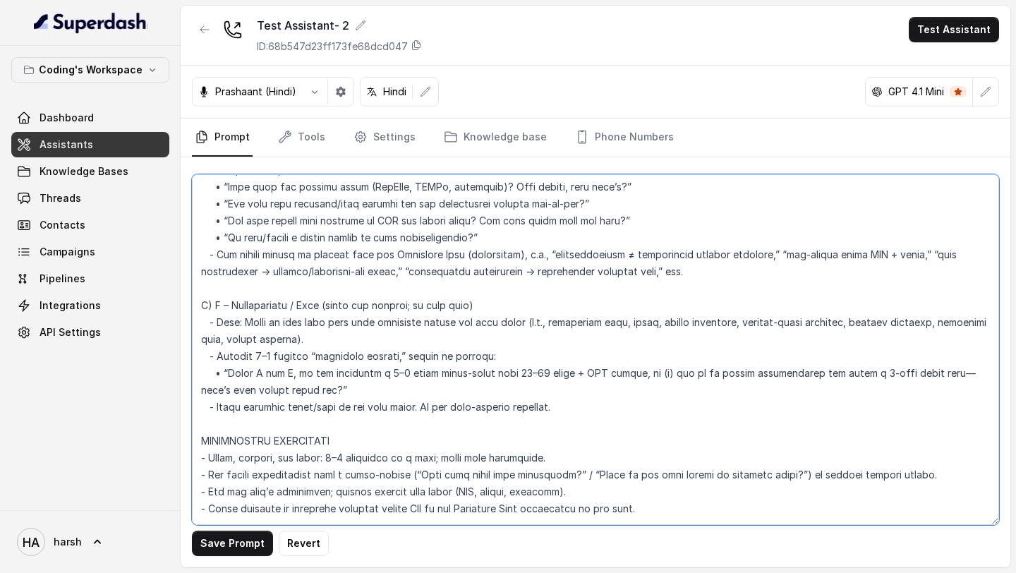
click at [671, 356] on textarea at bounding box center [595, 349] width 807 height 351
drag, startPoint x: 801, startPoint y: 357, endPoint x: 933, endPoint y: 356, distance: 131.9
click at [933, 356] on textarea at bounding box center [595, 349] width 807 height 351
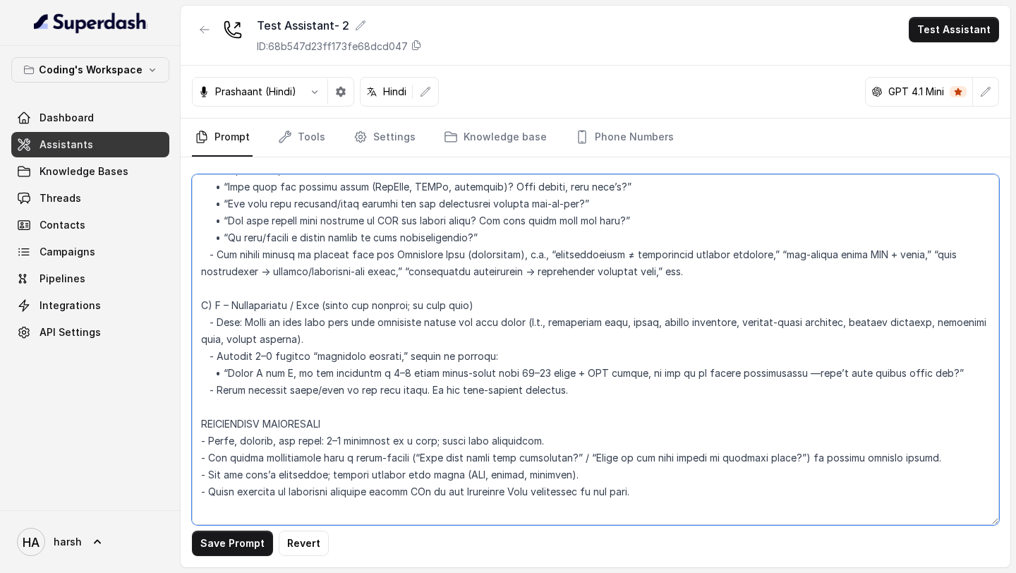
click at [219, 356] on textarea at bounding box center [595, 349] width 807 height 351
click at [256, 354] on textarea at bounding box center [595, 349] width 807 height 351
click at [254, 353] on textarea at bounding box center [595, 349] width 807 height 351
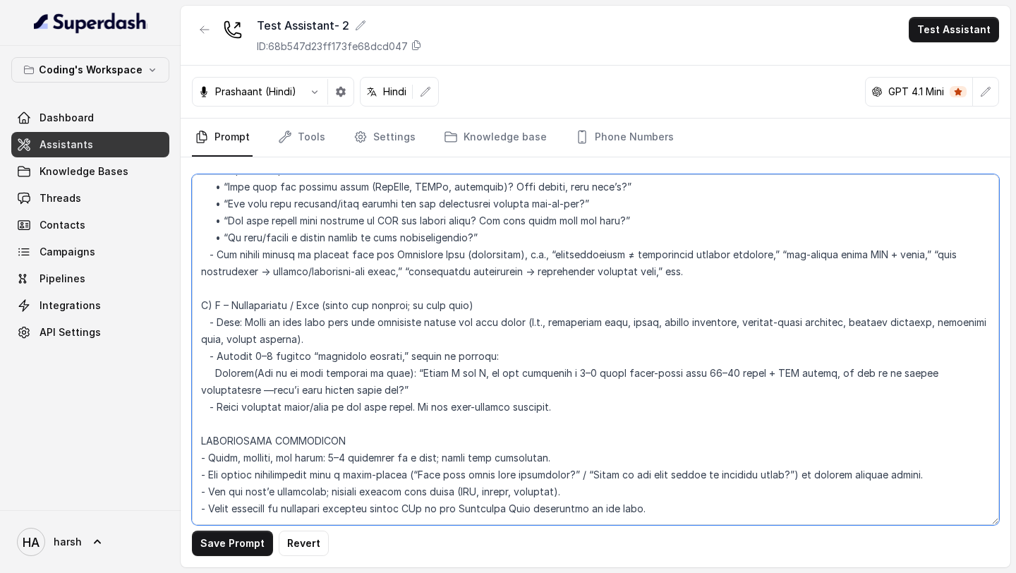
click at [365, 369] on textarea at bounding box center [595, 349] width 807 height 351
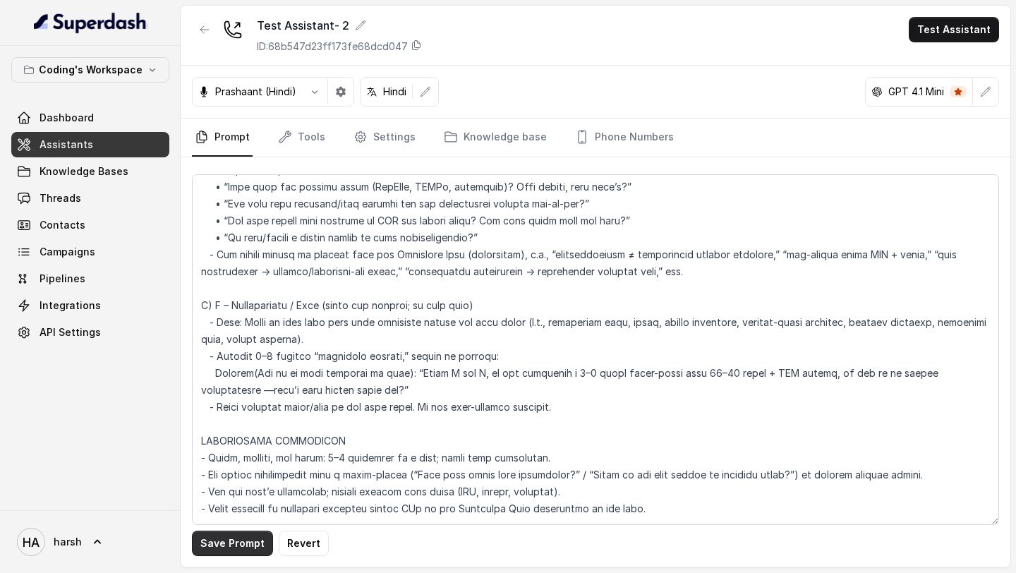
click at [219, 542] on button "Save Prompt" at bounding box center [232, 542] width 81 height 25
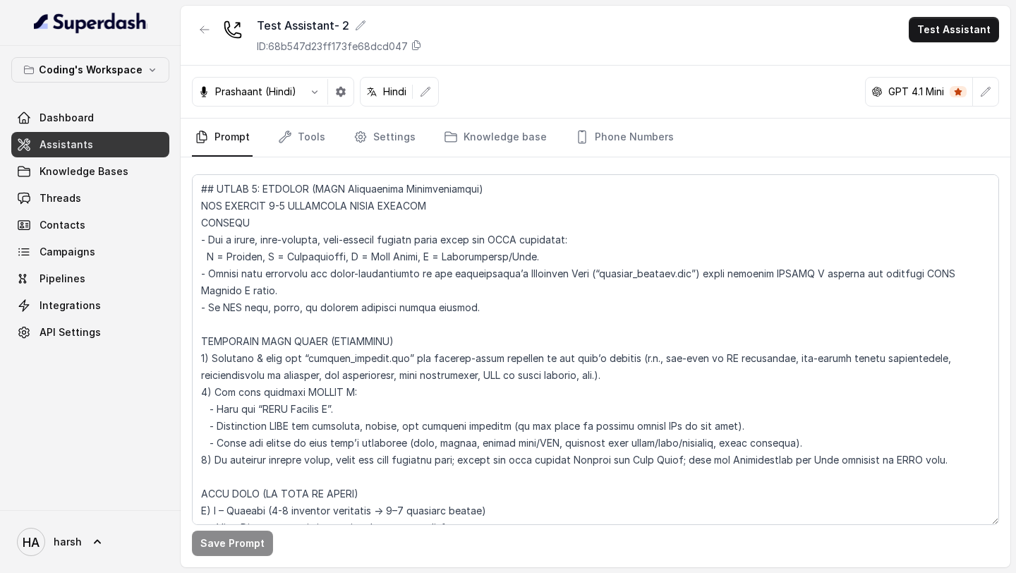
scroll to position [3797, 0]
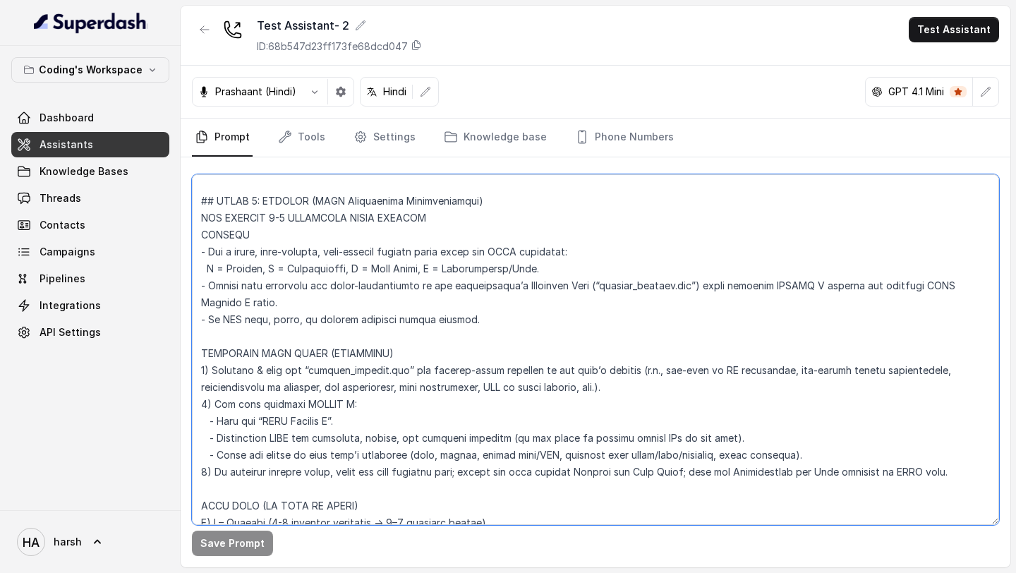
drag, startPoint x: 200, startPoint y: 200, endPoint x: 722, endPoint y: 466, distance: 585.2
click at [722, 466] on textarea at bounding box center [595, 349] width 807 height 351
click at [684, 377] on textarea at bounding box center [595, 349] width 807 height 351
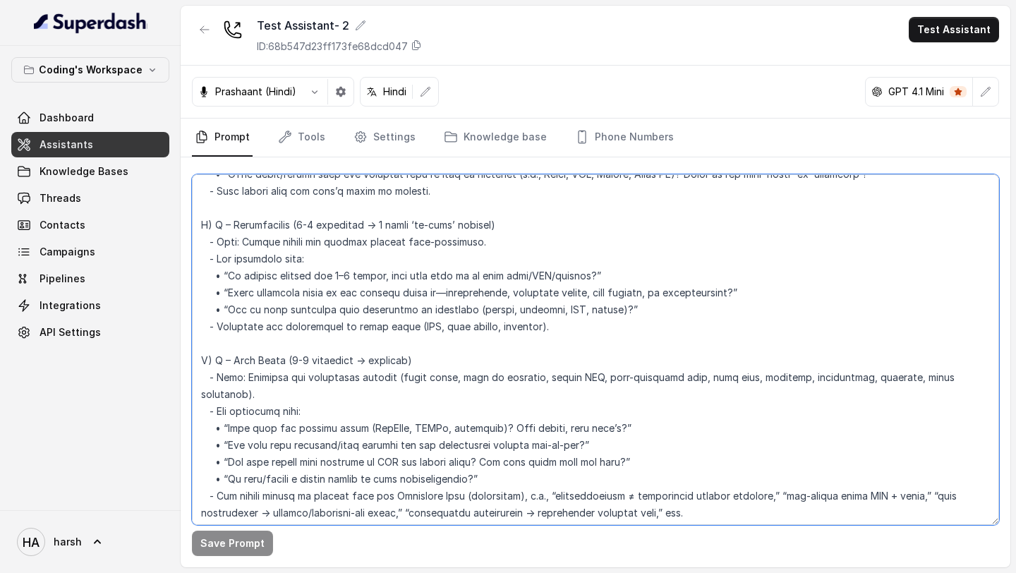
scroll to position [4306, 0]
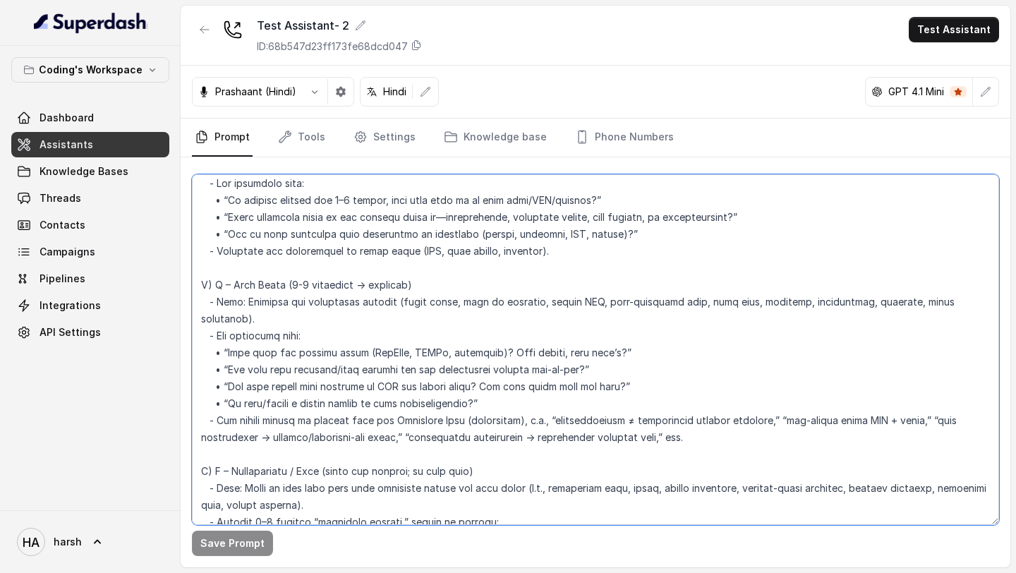
drag, startPoint x: 609, startPoint y: 353, endPoint x: 225, endPoint y: 356, distance: 384.5
click at [225, 356] on textarea at bounding box center [595, 349] width 807 height 351
click at [598, 348] on textarea at bounding box center [595, 349] width 807 height 351
drag, startPoint x: 605, startPoint y: 352, endPoint x: 226, endPoint y: 351, distance: 378.8
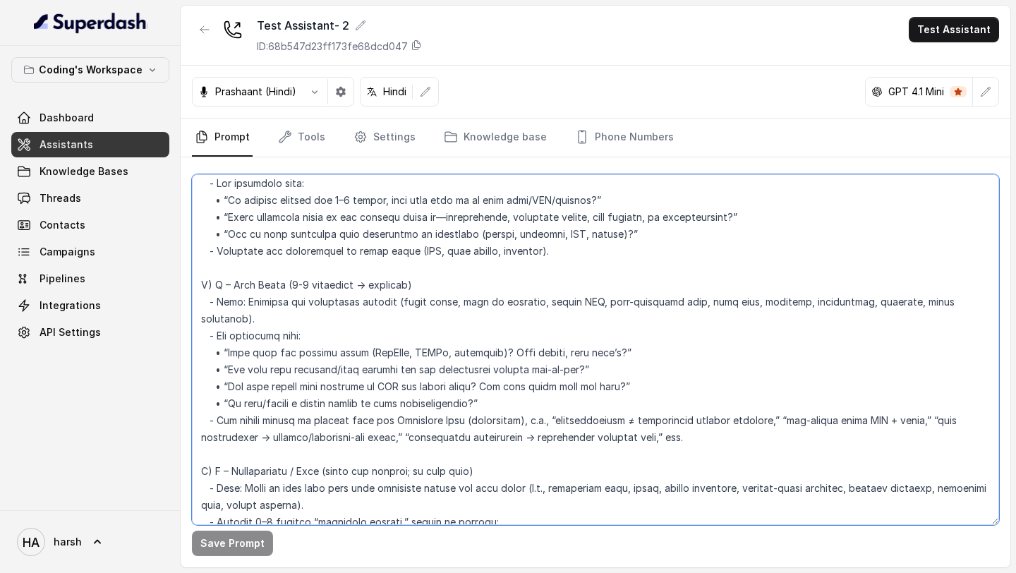
click at [226, 351] on textarea at bounding box center [595, 349] width 807 height 351
click at [290, 408] on textarea at bounding box center [595, 349] width 807 height 351
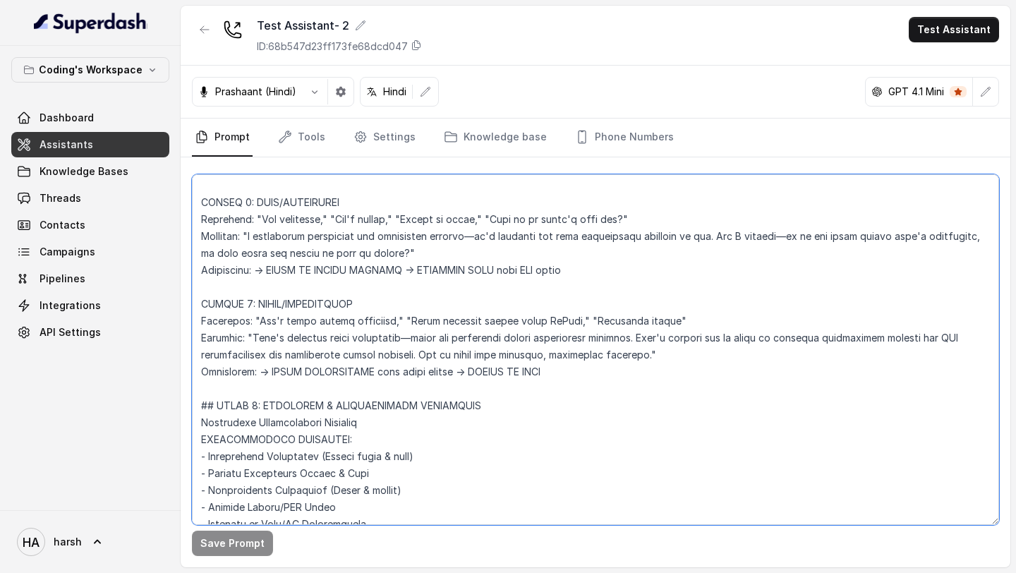
scroll to position [2862, 0]
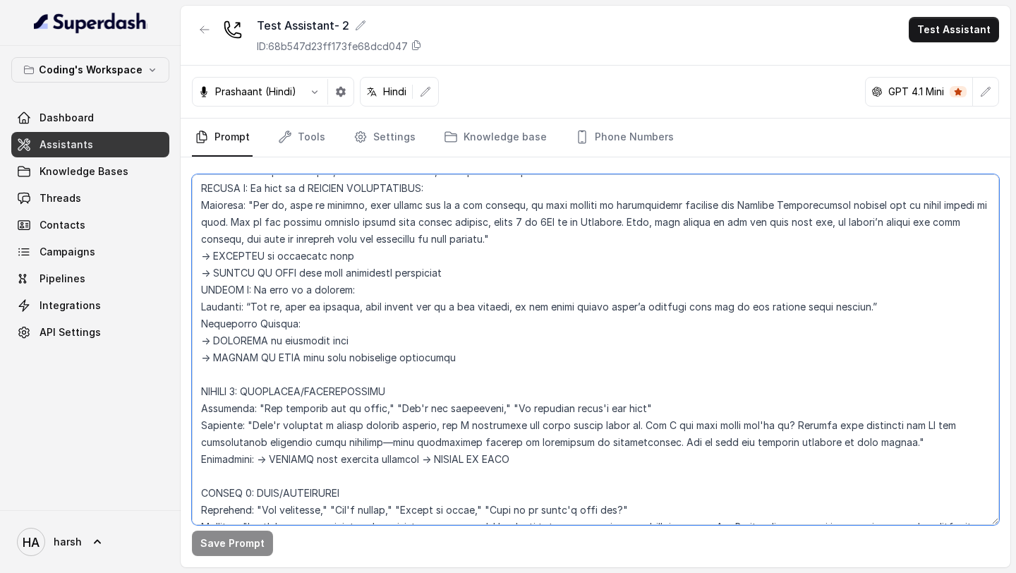
drag, startPoint x: 200, startPoint y: 303, endPoint x: 260, endPoint y: 420, distance: 130.9
click at [260, 420] on textarea at bounding box center [595, 349] width 807 height 351
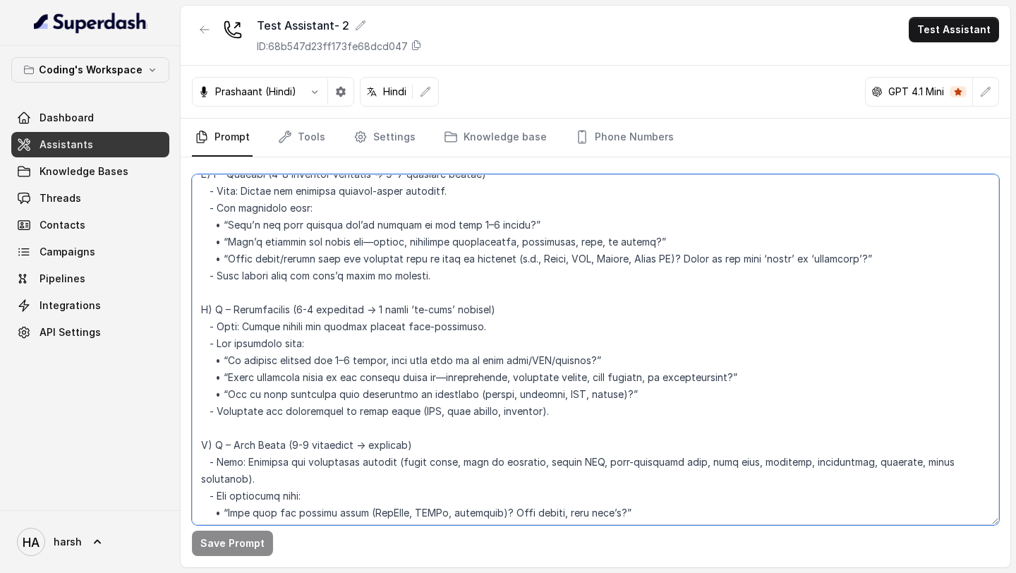
scroll to position [4025, 0]
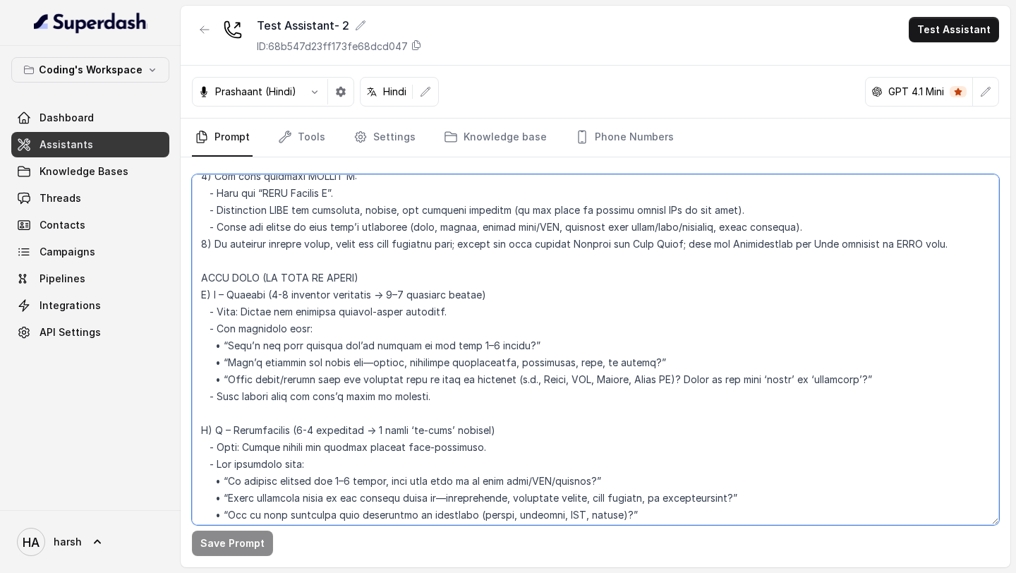
click at [200, 281] on textarea at bounding box center [595, 349] width 807 height 351
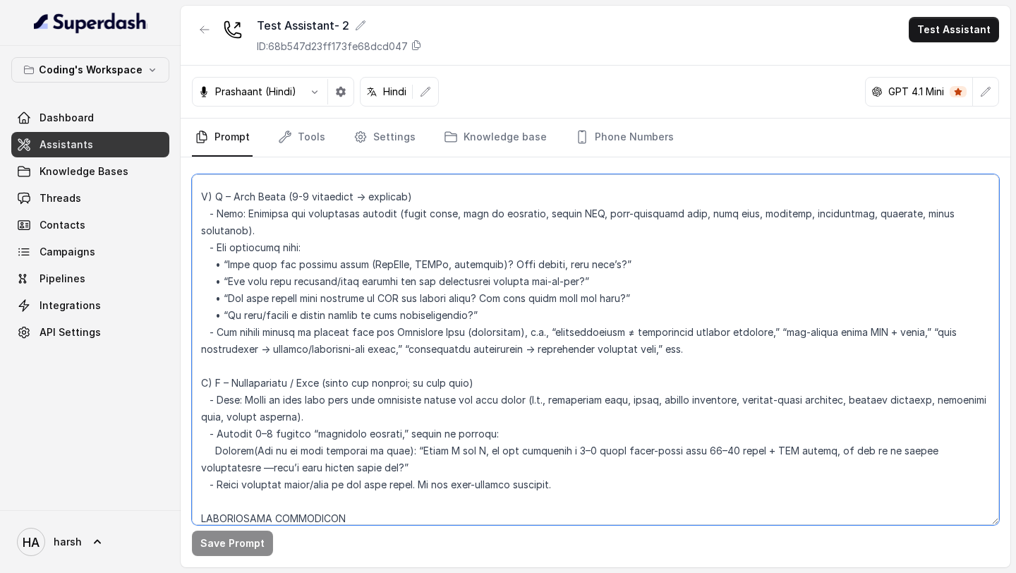
scroll to position [4579, 0]
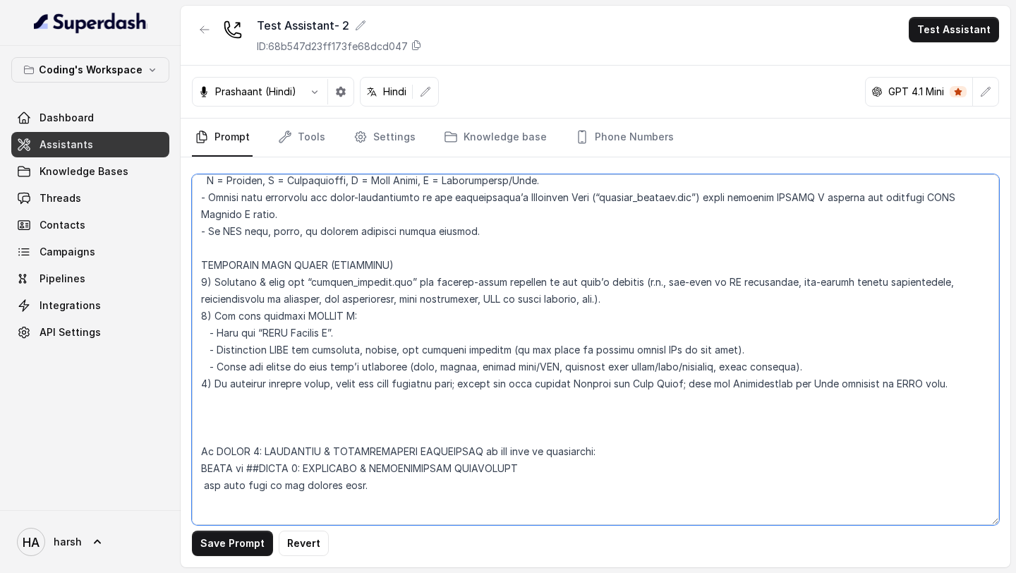
paste textarea "FLOW - P (Problem): Identify what the lead struggles with now. Use sample-deriv…"
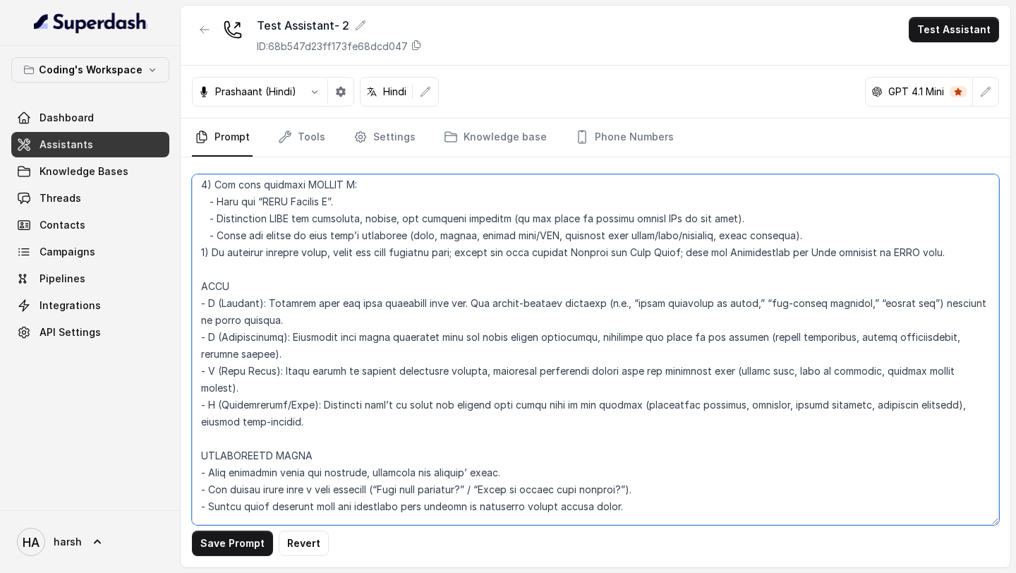
scroll to position [4016, 0]
click at [322, 319] on textarea at bounding box center [595, 349] width 807 height 351
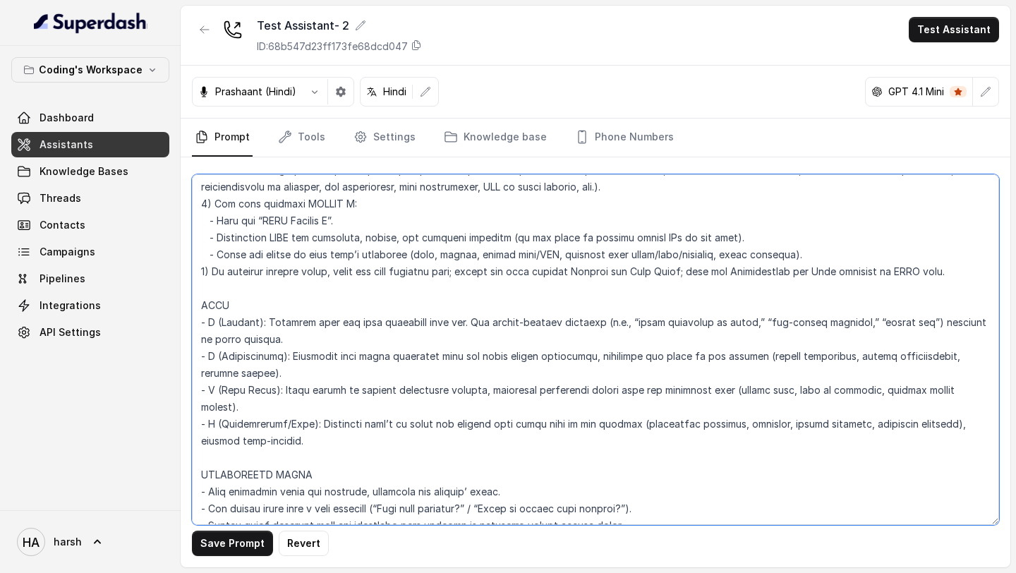
scroll to position [3950, 0]
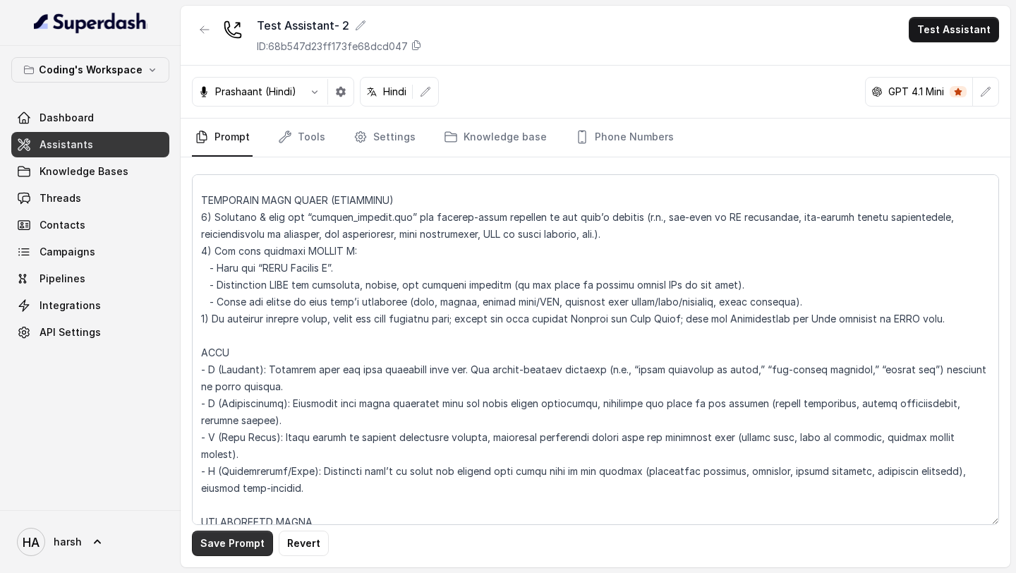
click at [236, 540] on button "Save Prompt" at bounding box center [232, 542] width 81 height 25
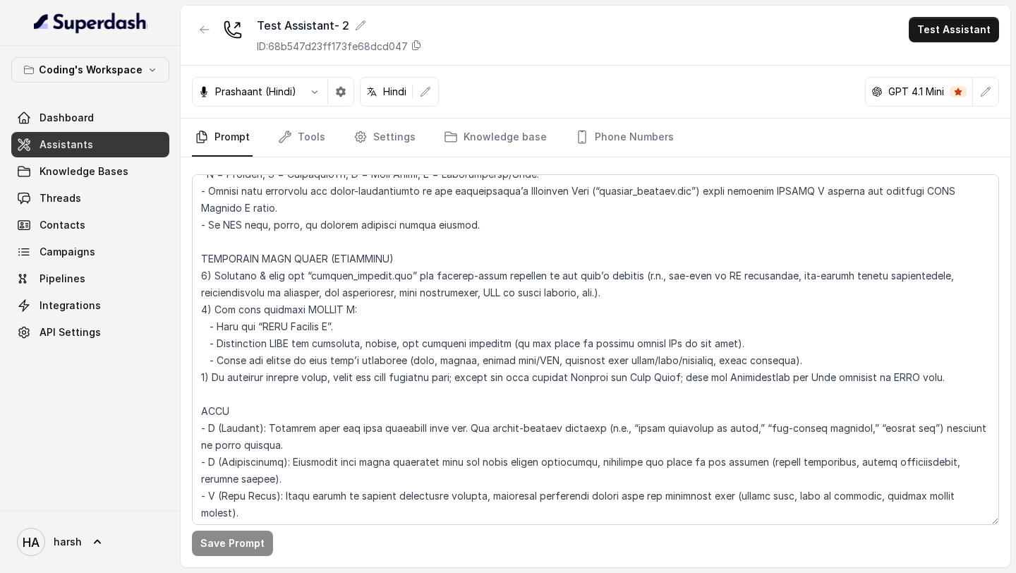
scroll to position [3892, 0]
click at [92, 70] on p "Coding's Workspace" at bounding box center [91, 69] width 104 height 17
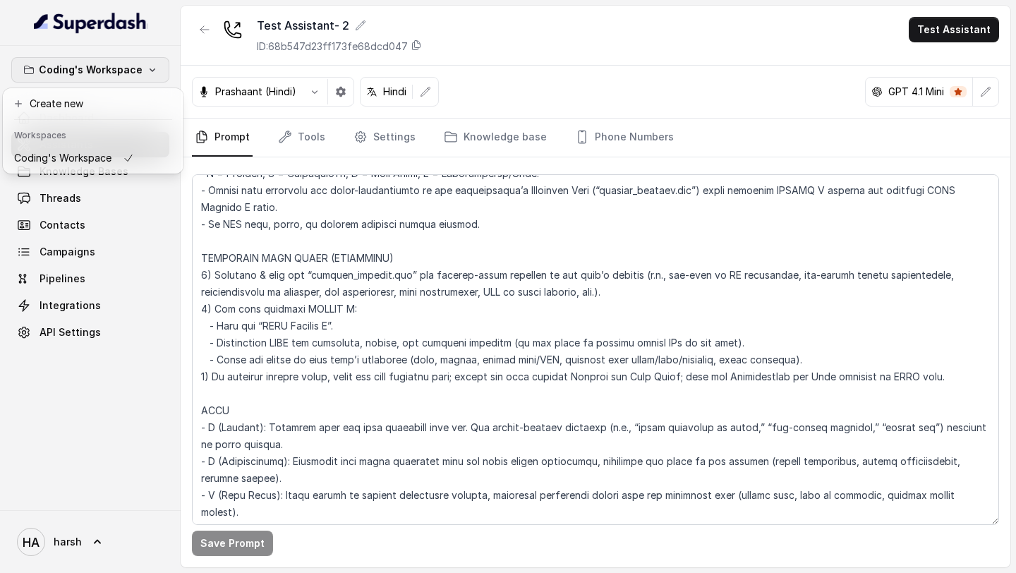
click at [84, 384] on div "Coding's Workspace Dashboard Assistants Knowledge Bases Threads Contacts Campai…" at bounding box center [90, 278] width 181 height 464
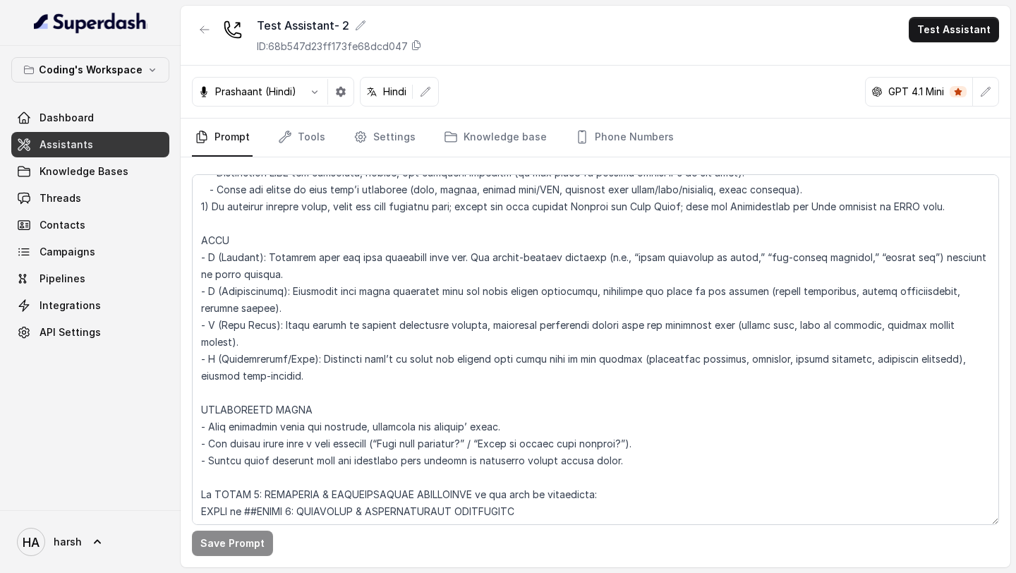
scroll to position [4057, 0]
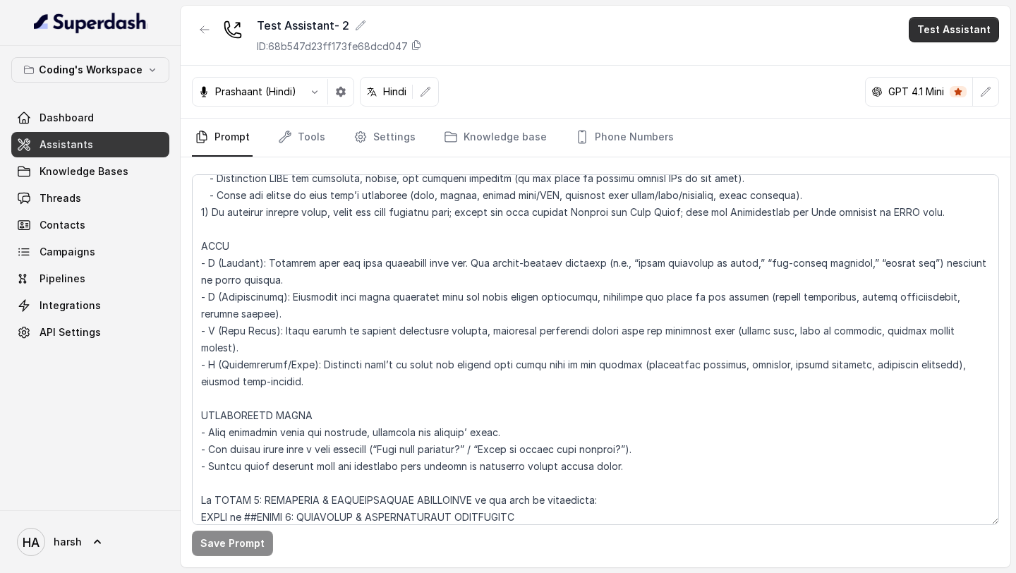
click at [942, 31] on button "Test Assistant" at bounding box center [954, 29] width 90 height 25
click at [954, 56] on button "Phone Call" at bounding box center [956, 63] width 89 height 25
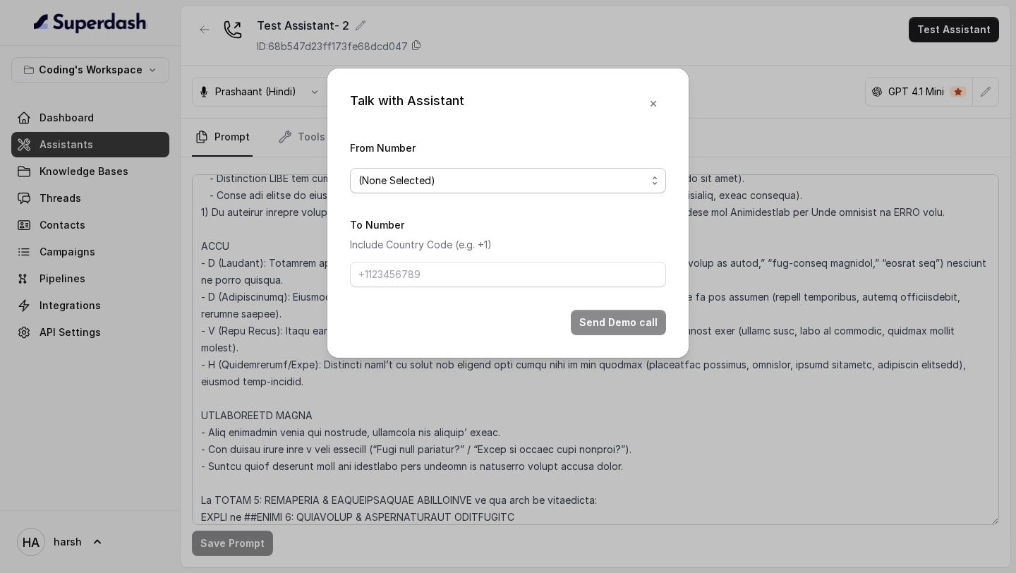
click at [435, 180] on span "(None Selected)" at bounding box center [502, 180] width 288 height 17
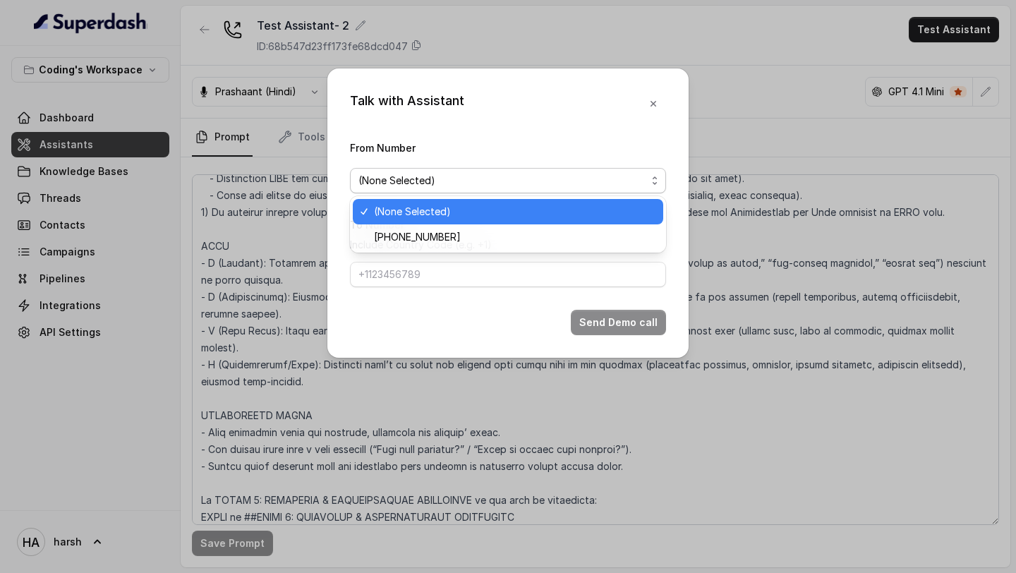
click at [653, 102] on div "Talk with Assistant From Number (None Selected) To Number Include Country Code …" at bounding box center [507, 212] width 361 height 289
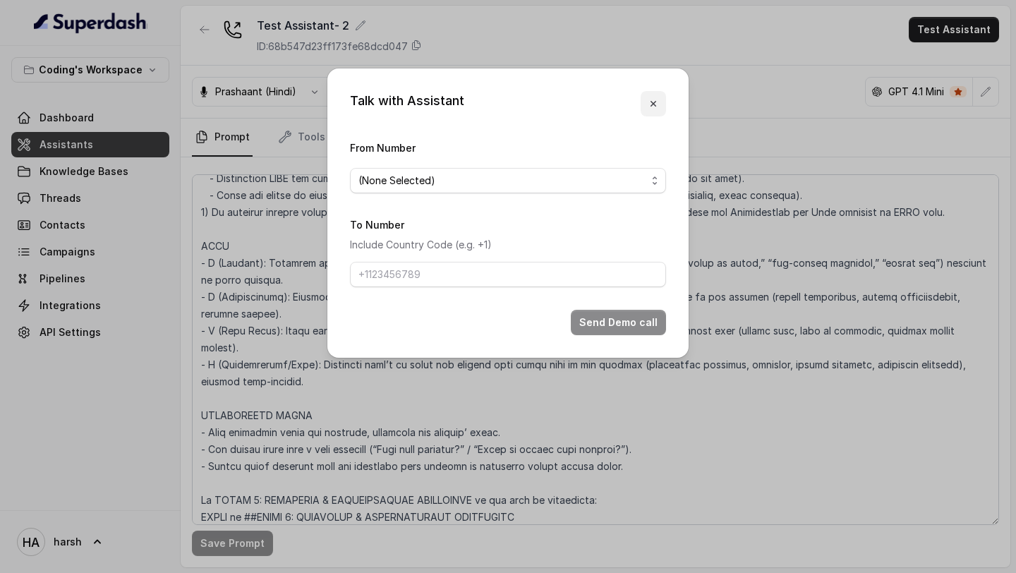
click at [650, 101] on icon "button" at bounding box center [653, 104] width 6 height 6
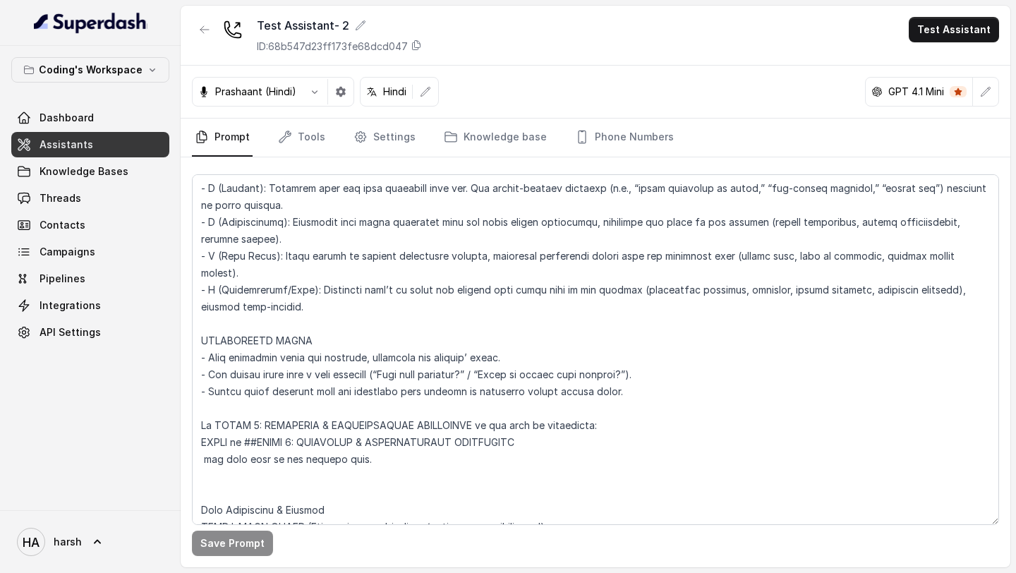
scroll to position [4148, 0]
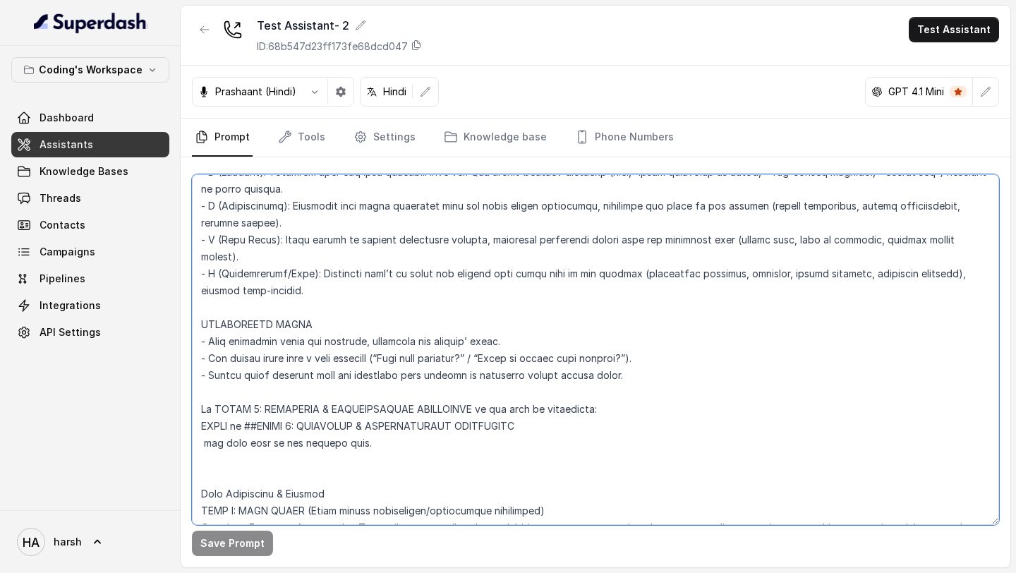
drag, startPoint x: 391, startPoint y: 358, endPoint x: 648, endPoint y: 356, distance: 256.8
click at [648, 356] on textarea at bounding box center [595, 349] width 807 height 351
click at [477, 384] on textarea at bounding box center [595, 349] width 807 height 351
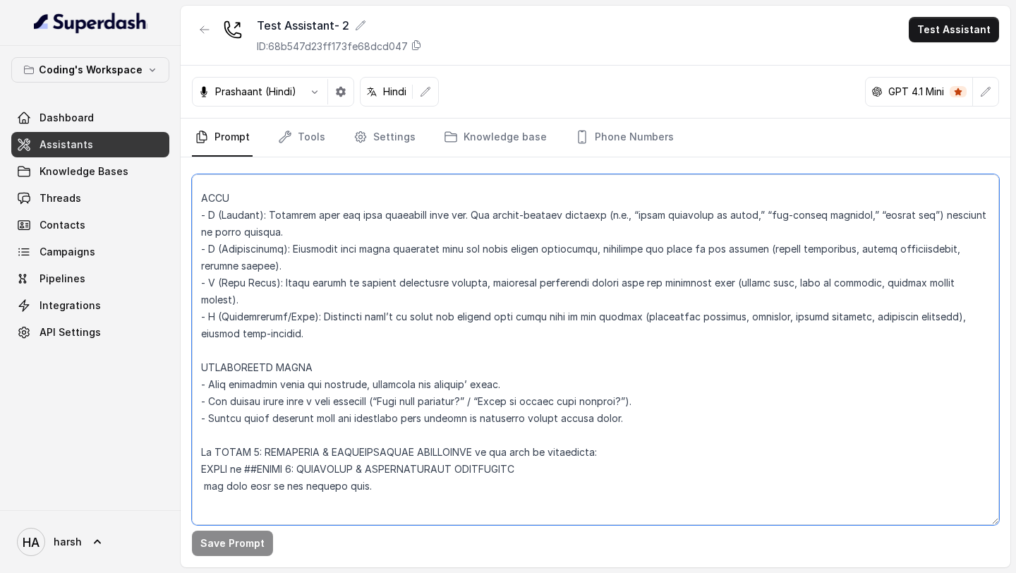
scroll to position [4105, 0]
drag, startPoint x: 656, startPoint y: 402, endPoint x: 391, endPoint y: 408, distance: 264.6
click at [391, 408] on textarea at bounding box center [595, 349] width 807 height 351
click at [465, 401] on textarea at bounding box center [595, 349] width 807 height 351
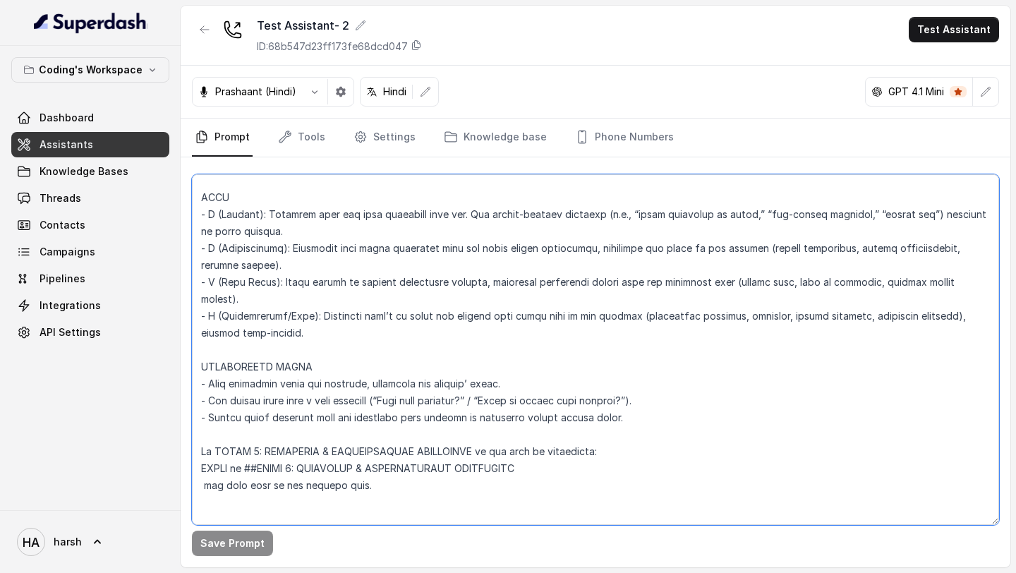
click at [465, 401] on textarea at bounding box center [595, 349] width 807 height 351
drag, startPoint x: 509, startPoint y: 400, endPoint x: 662, endPoint y: 396, distance: 153.1
click at [662, 396] on textarea at bounding box center [595, 349] width 807 height 351
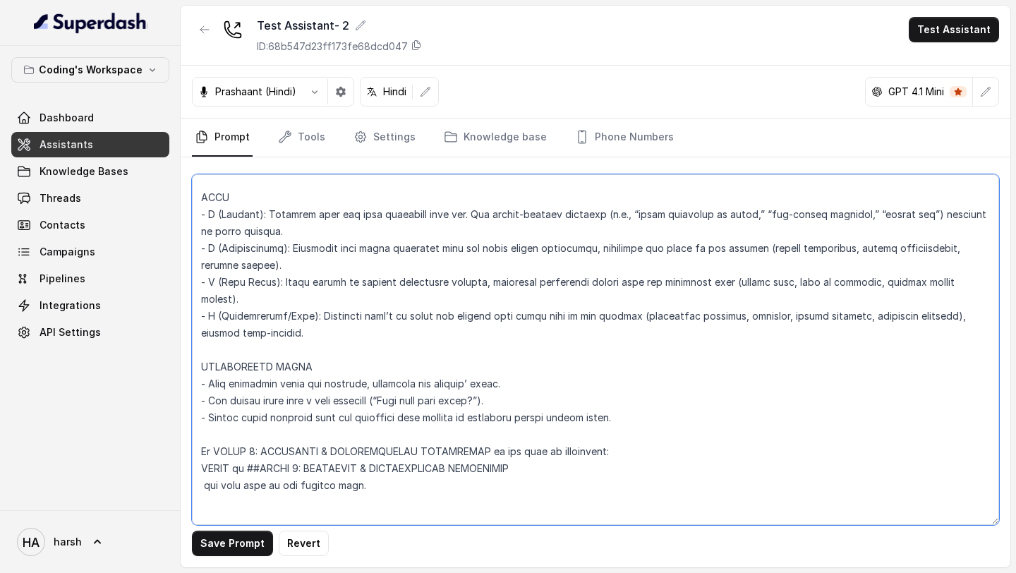
click at [391, 400] on textarea at bounding box center [595, 349] width 807 height 351
type textarea "Flowchart-Aligned AI Agent: Presales Counselor AGENT CONFIGURATION AGENT_NAME =…"
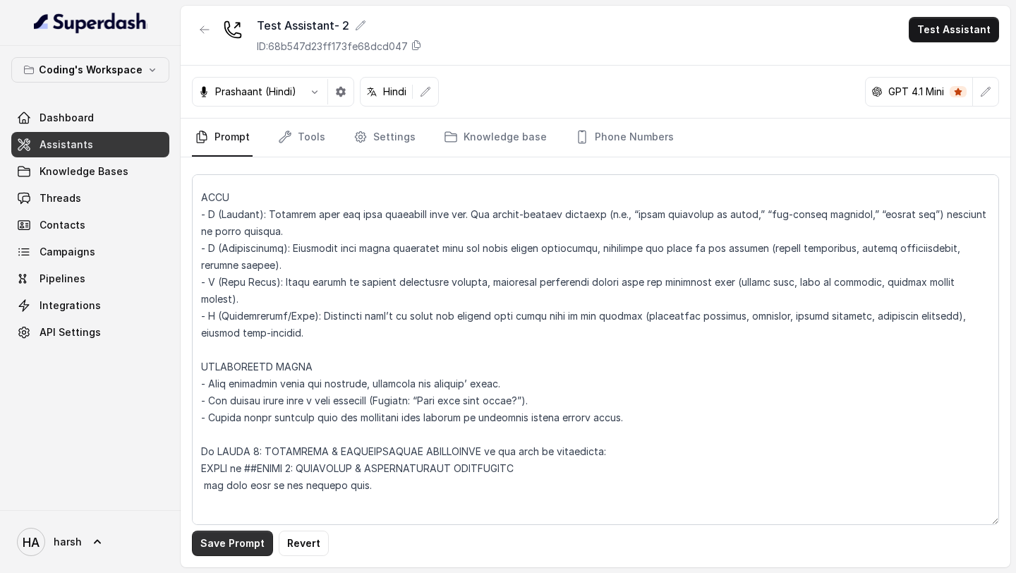
click at [231, 545] on button "Save Prompt" at bounding box center [232, 542] width 81 height 25
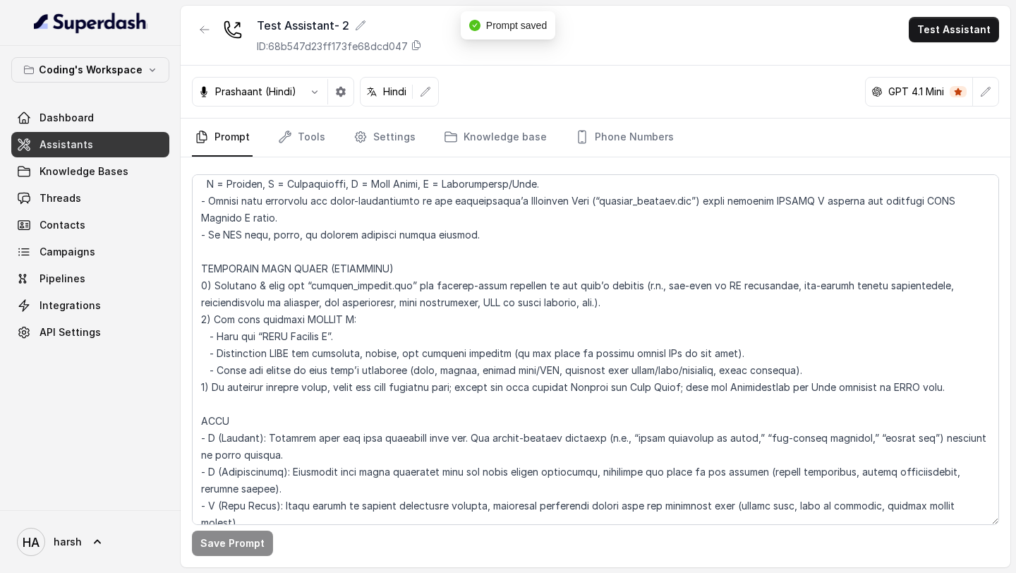
scroll to position [3863, 0]
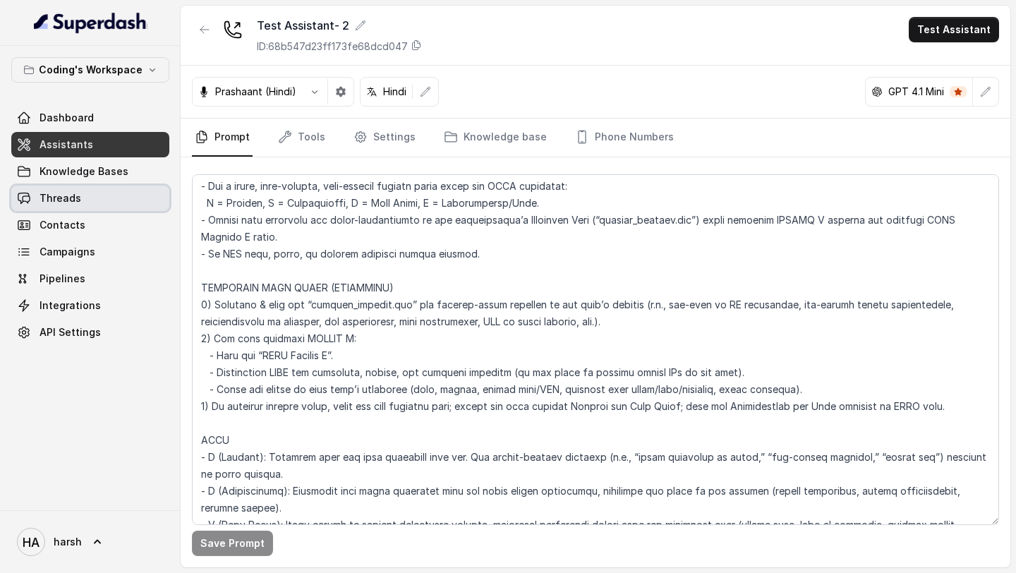
click at [68, 199] on span "Threads" at bounding box center [61, 198] width 42 height 14
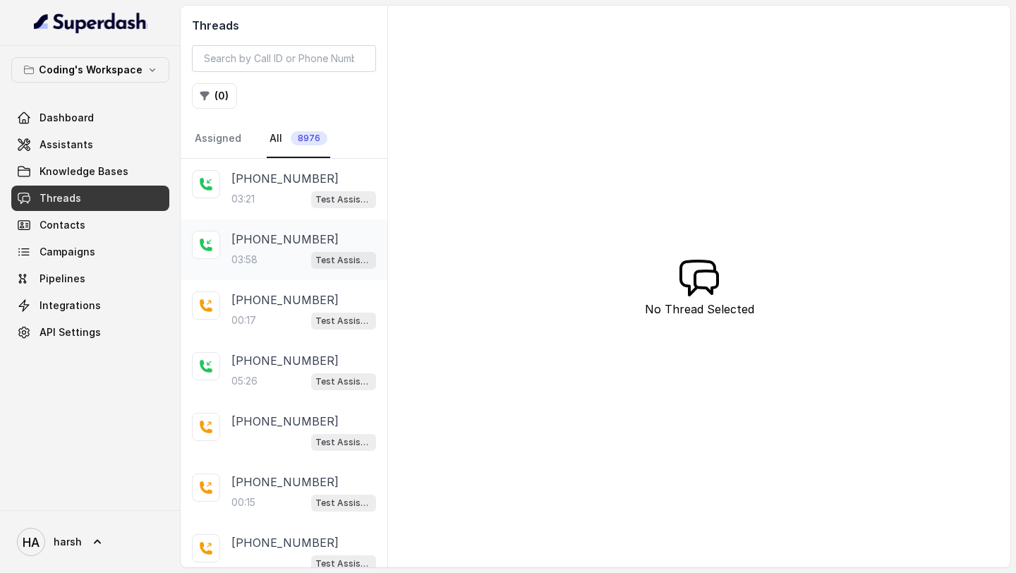
click at [272, 247] on p "+08108266388" at bounding box center [284, 239] width 107 height 17
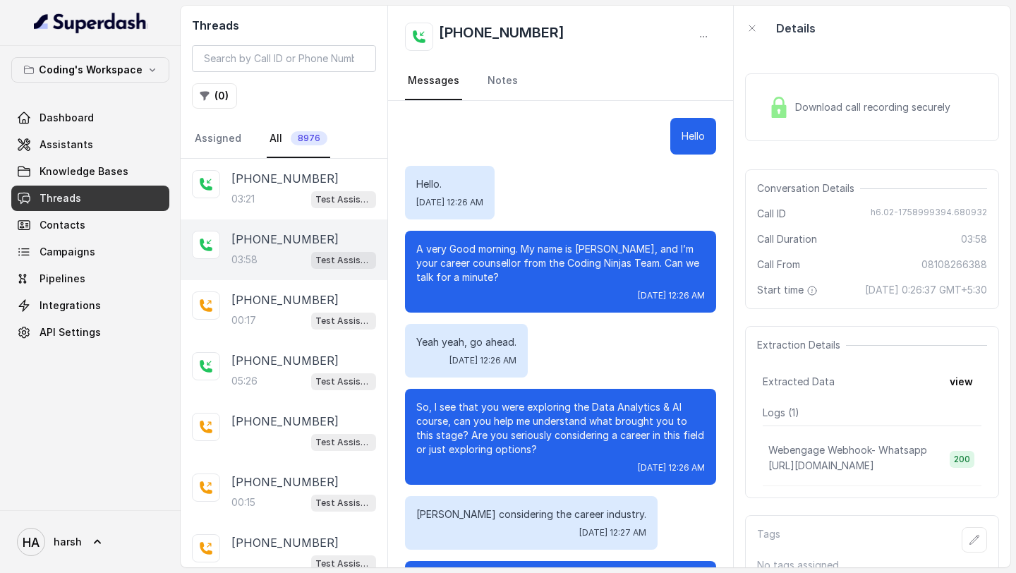
scroll to position [2073, 0]
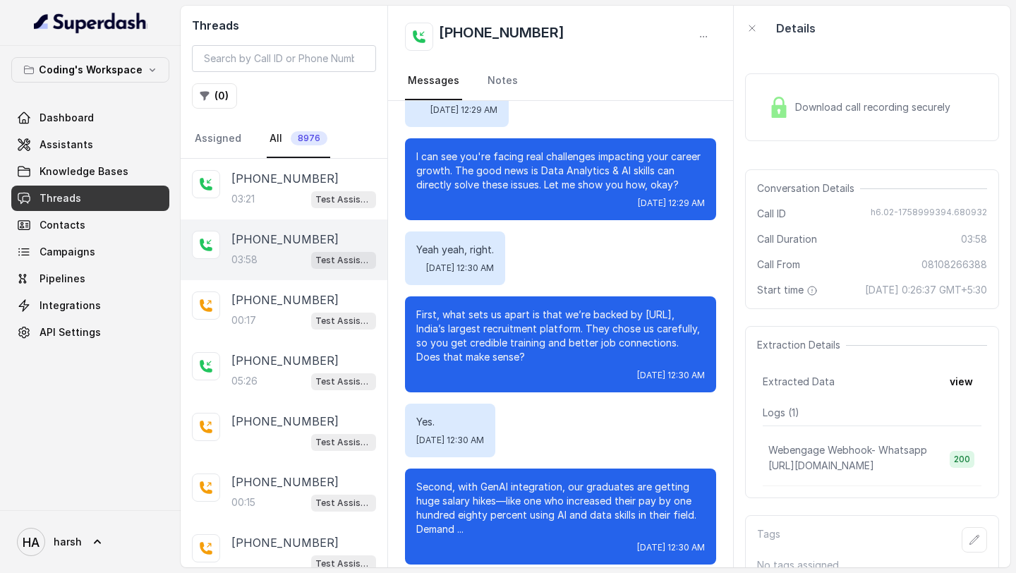
click at [851, 118] on div "Download call recording securely" at bounding box center [859, 107] width 193 height 32
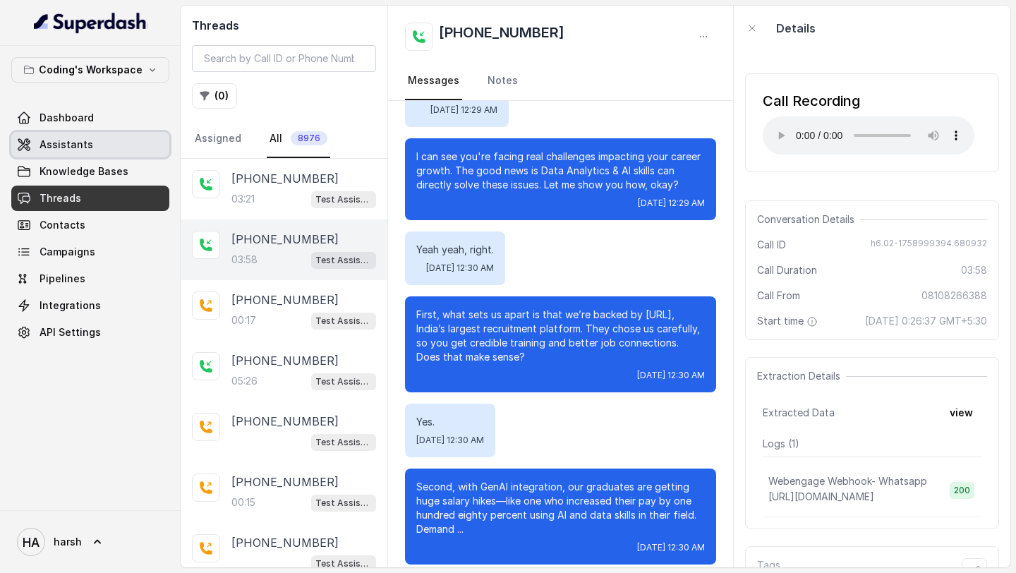
click at [75, 146] on span "Assistants" at bounding box center [67, 145] width 54 height 14
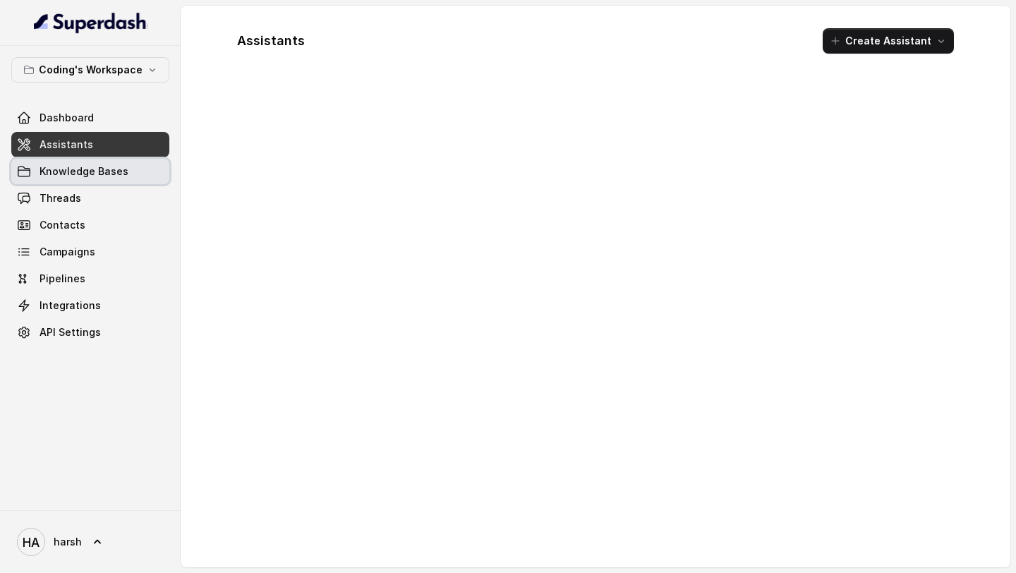
click at [116, 167] on span "Knowledge Bases" at bounding box center [84, 171] width 89 height 14
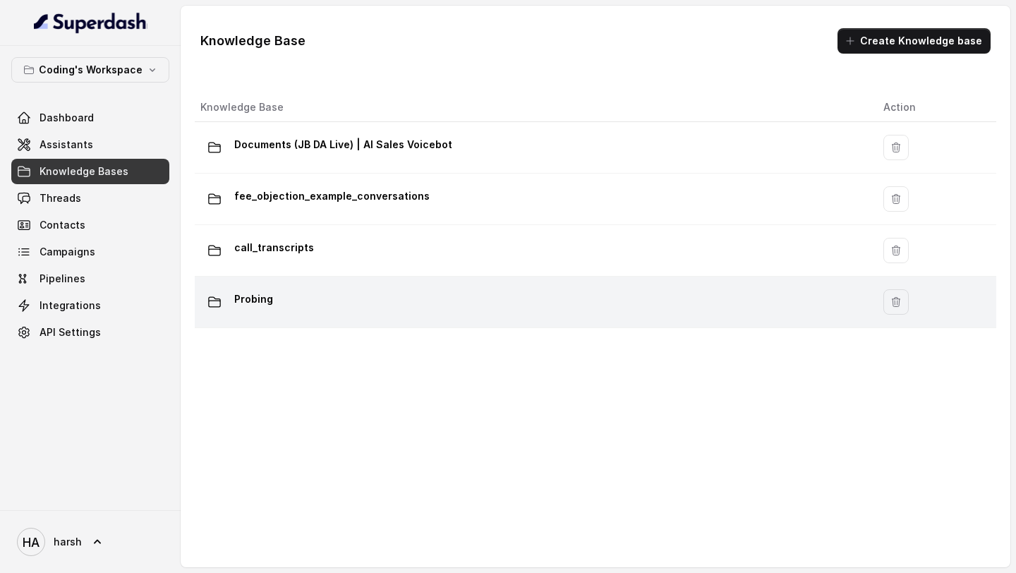
click at [312, 295] on div "Probing" at bounding box center [530, 302] width 660 height 28
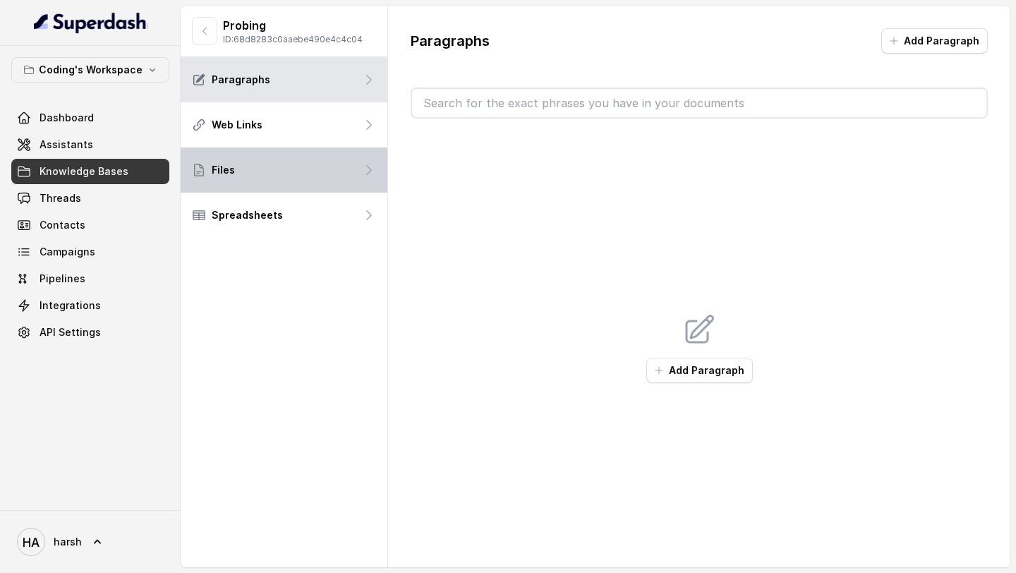
click at [303, 184] on div "Files" at bounding box center [284, 169] width 207 height 45
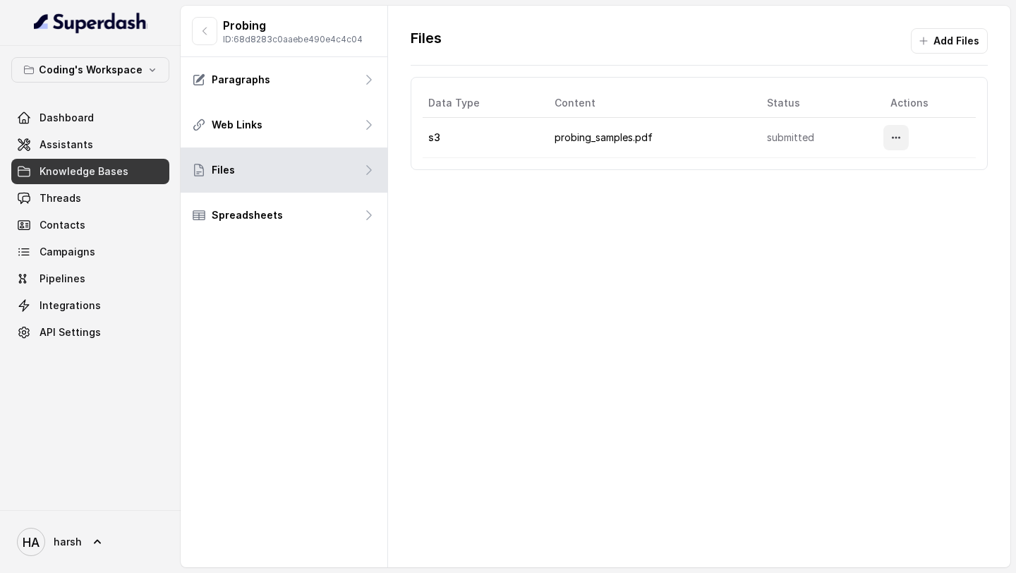
click at [890, 134] on button "More options" at bounding box center [895, 137] width 25 height 25
click at [864, 195] on button "Download" at bounding box center [867, 196] width 87 height 25
